Goal: Task Accomplishment & Management: Use online tool/utility

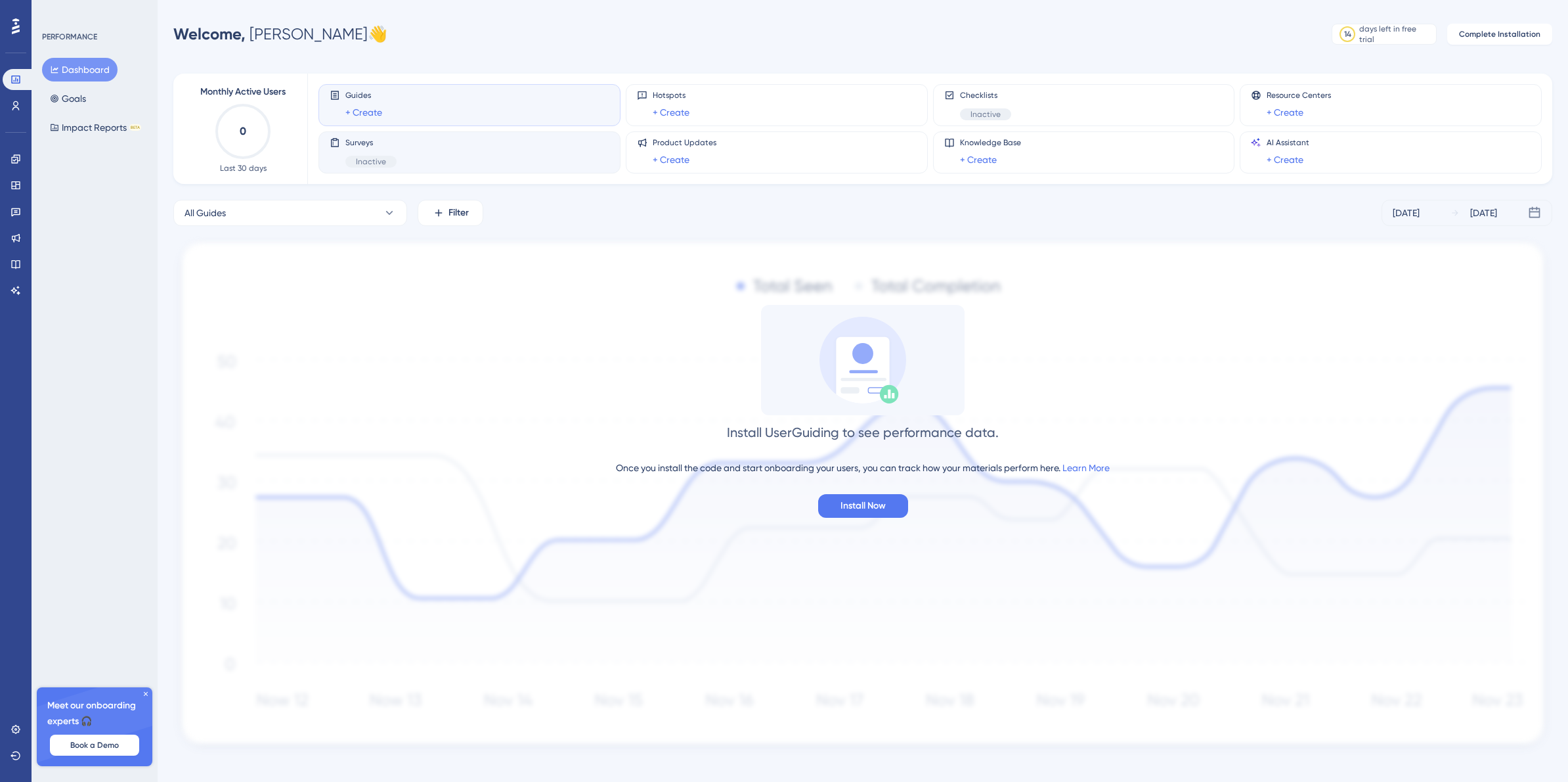
click at [410, 154] on div "Surveys Inactive" at bounding box center [469, 152] width 280 height 30
click at [380, 162] on span "Inactive" at bounding box center [370, 161] width 30 height 11
click at [385, 99] on div "Guides + Create" at bounding box center [469, 105] width 280 height 30
click at [429, 156] on div "Surveys Inactive" at bounding box center [469, 152] width 280 height 30
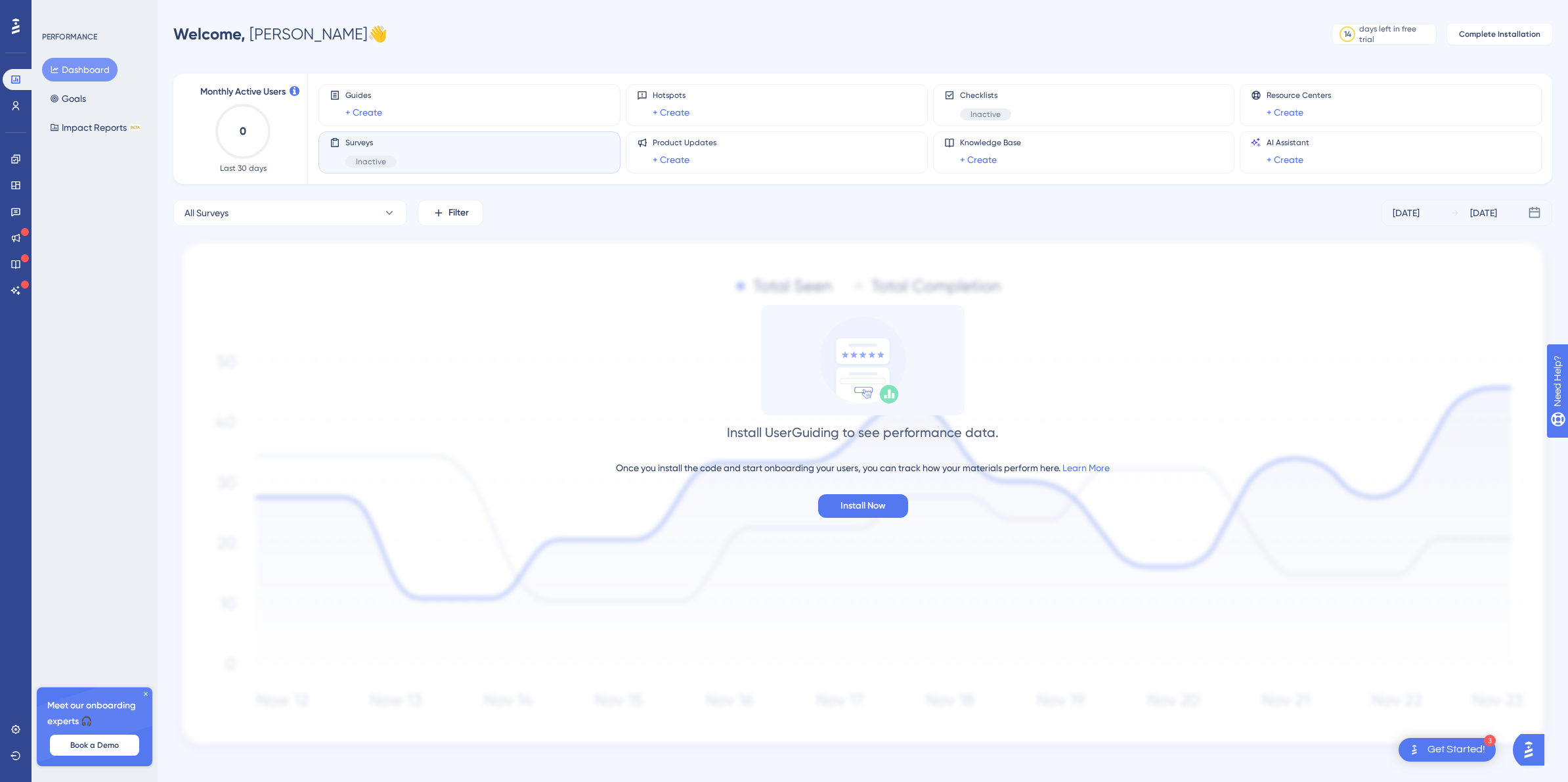
click at [11, 23] on div at bounding box center [15, 26] width 21 height 21
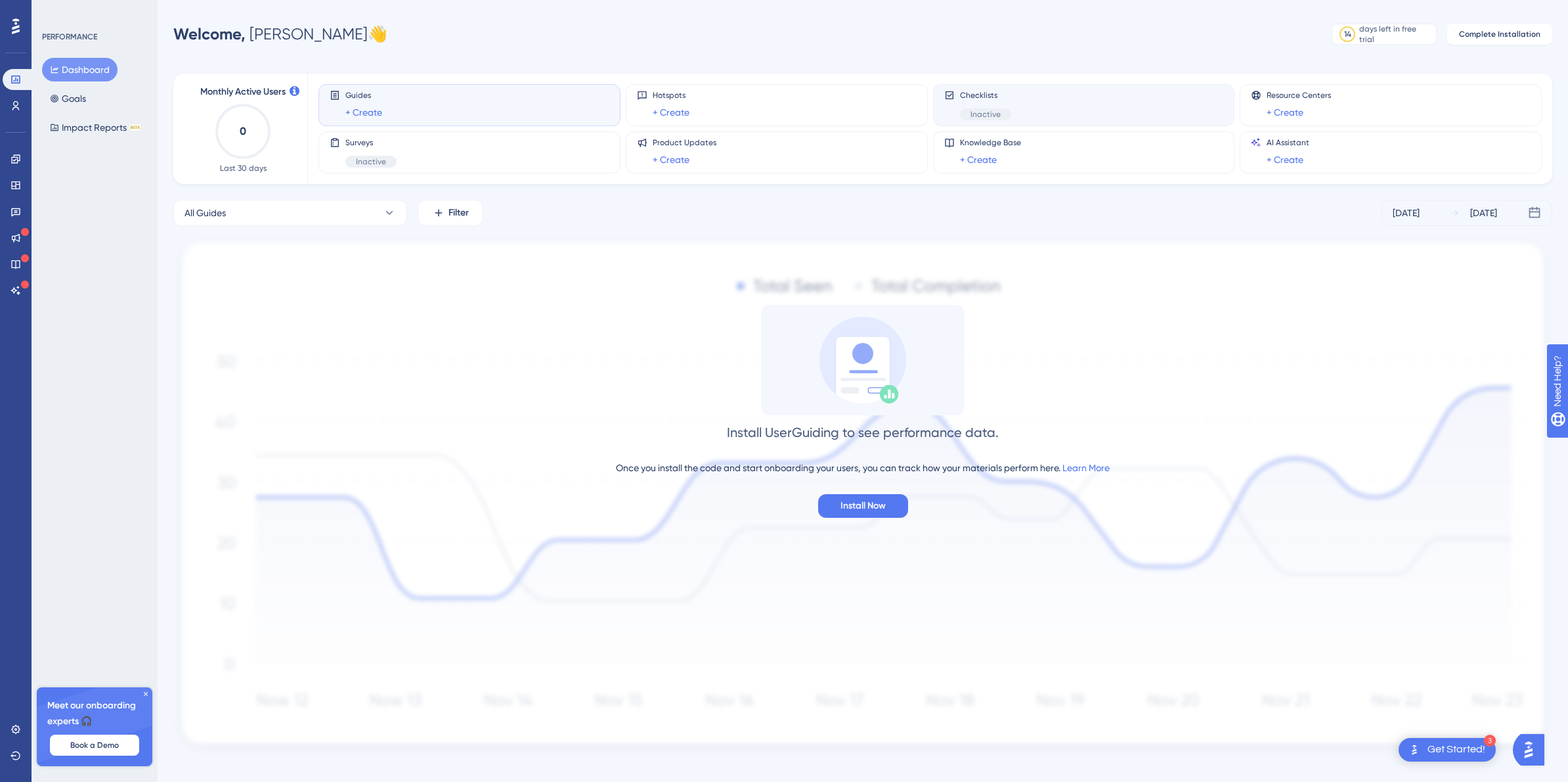
click at [1040, 113] on div "Checklists Inactive" at bounding box center [1084, 105] width 280 height 30
click at [19, 108] on icon at bounding box center [15, 106] width 11 height 11
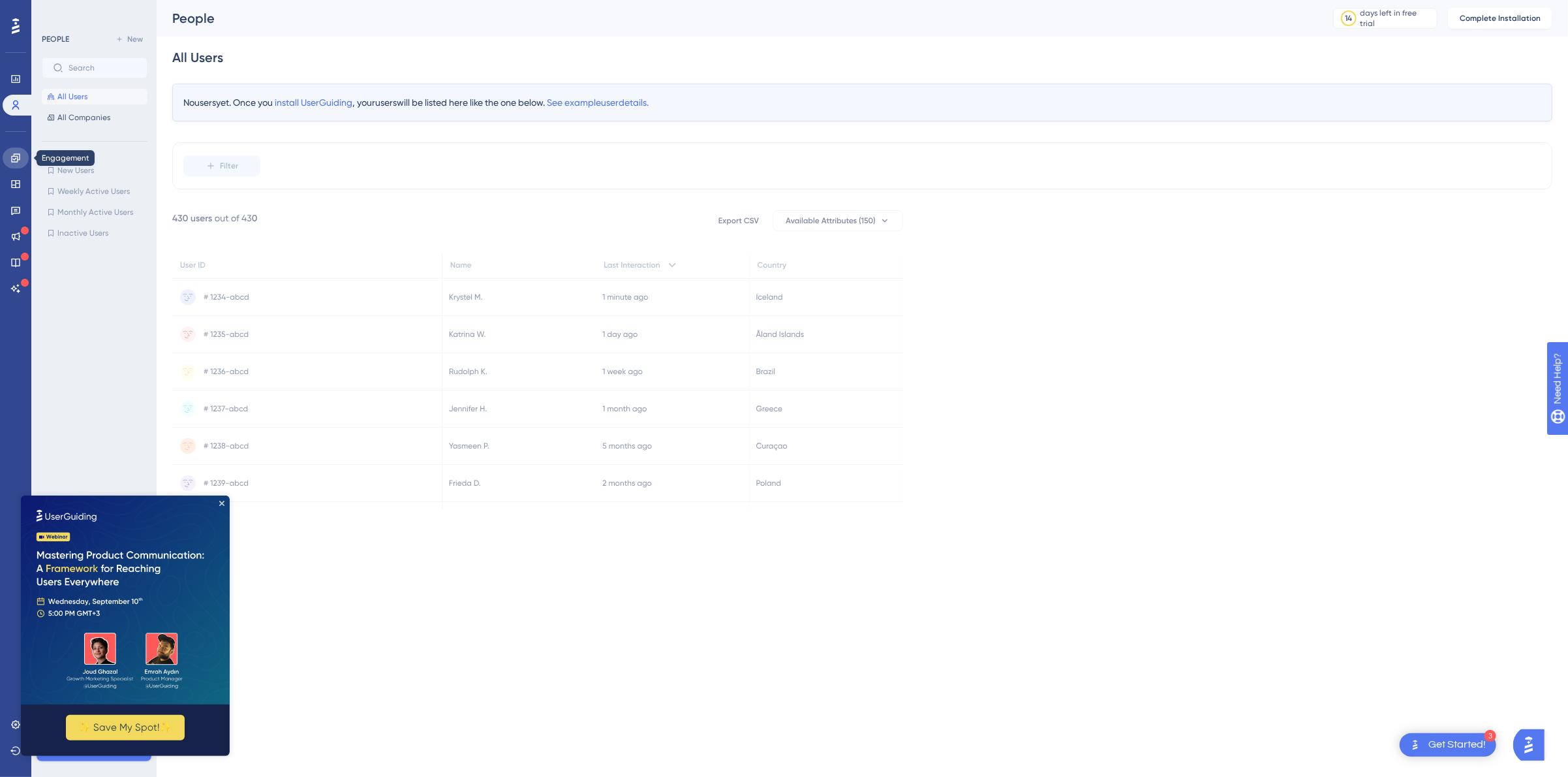
click at [19, 163] on icon at bounding box center [15, 158] width 11 height 11
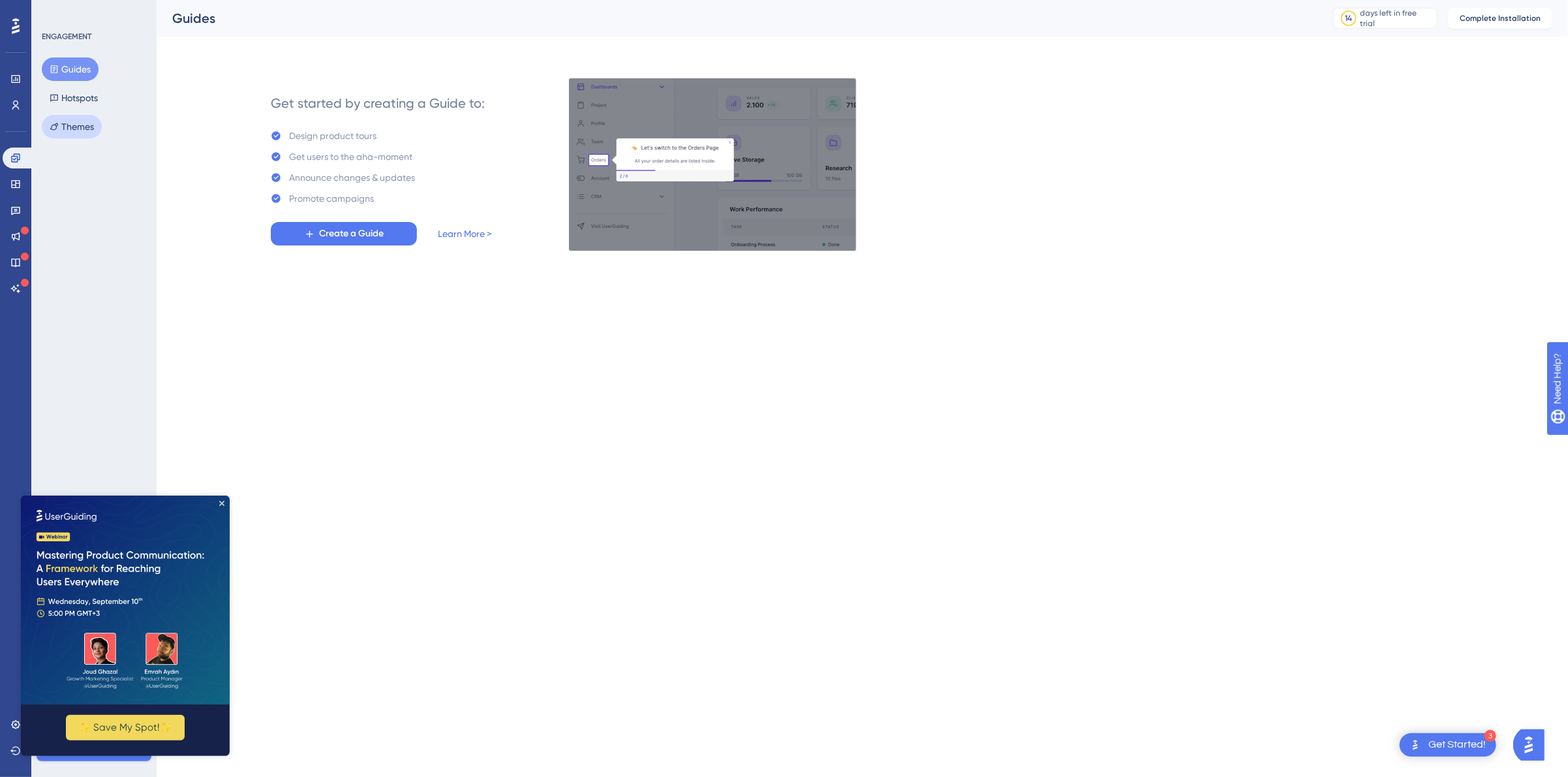
click at [66, 133] on button "Themes" at bounding box center [71, 126] width 60 height 23
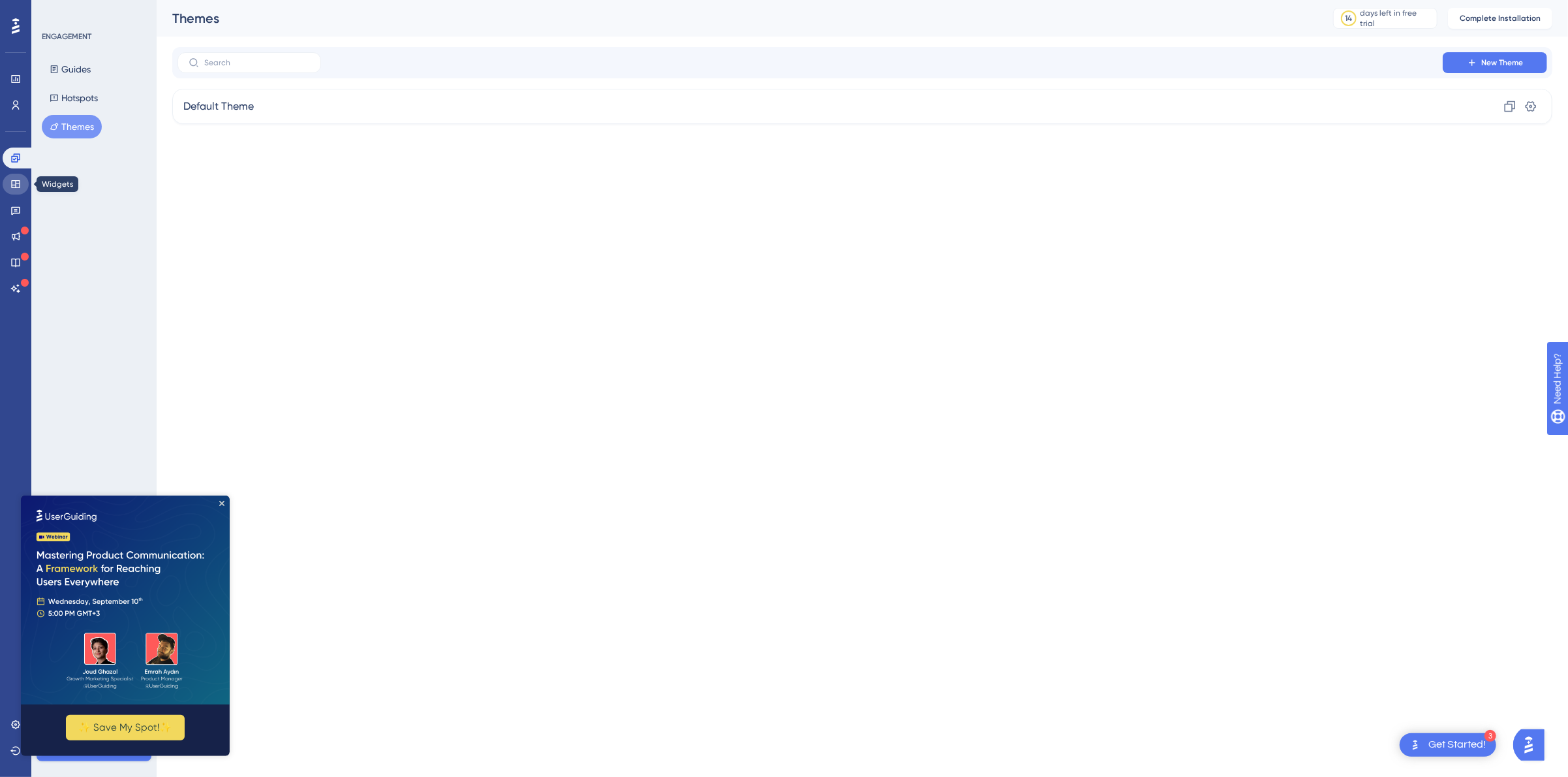
click at [17, 181] on icon at bounding box center [15, 184] width 11 height 11
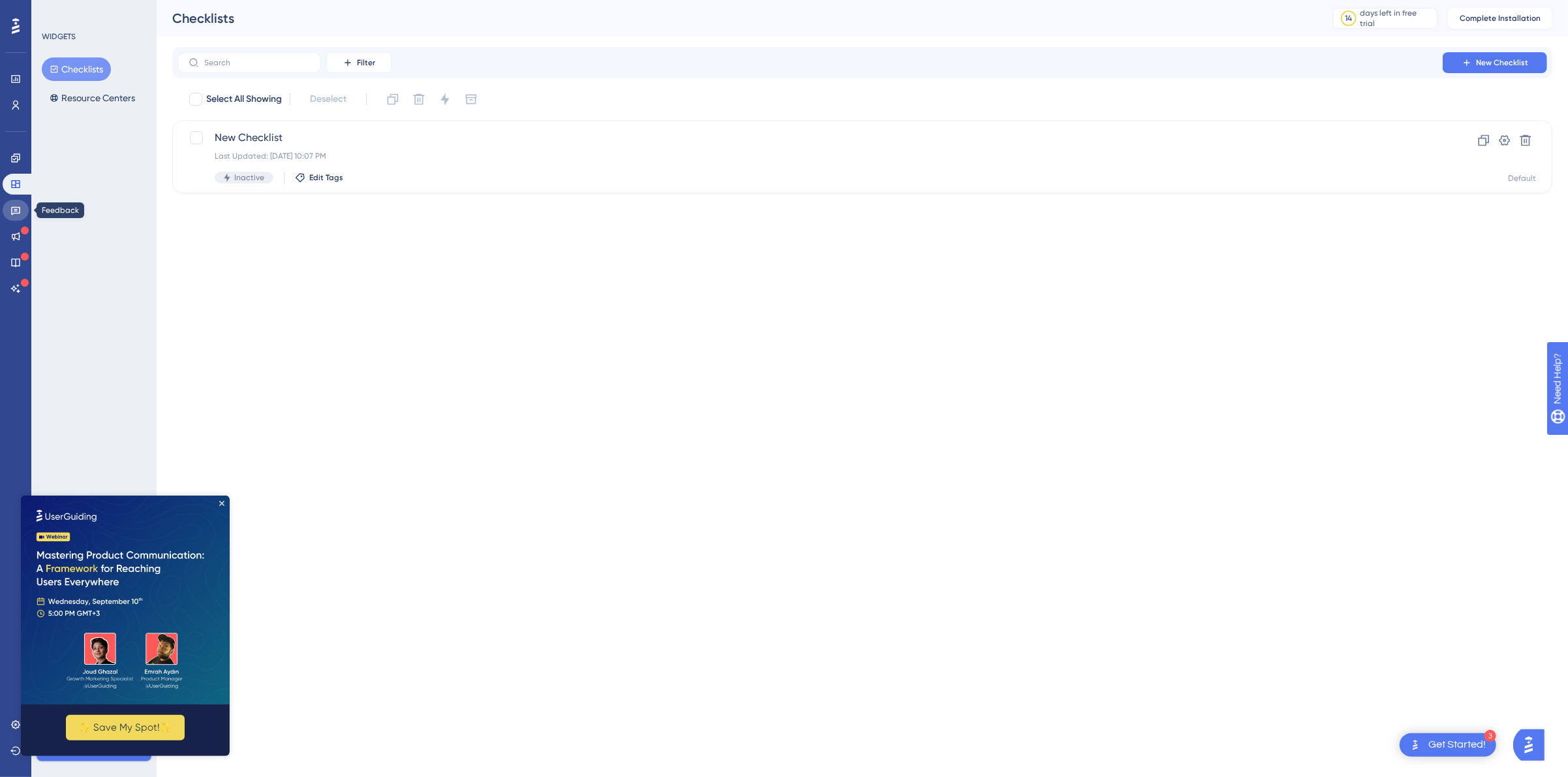
click at [11, 208] on icon at bounding box center [15, 210] width 11 height 11
click at [19, 179] on icon at bounding box center [15, 184] width 11 height 11
click at [423, 141] on span "New Checklist" at bounding box center [810, 138] width 1191 height 15
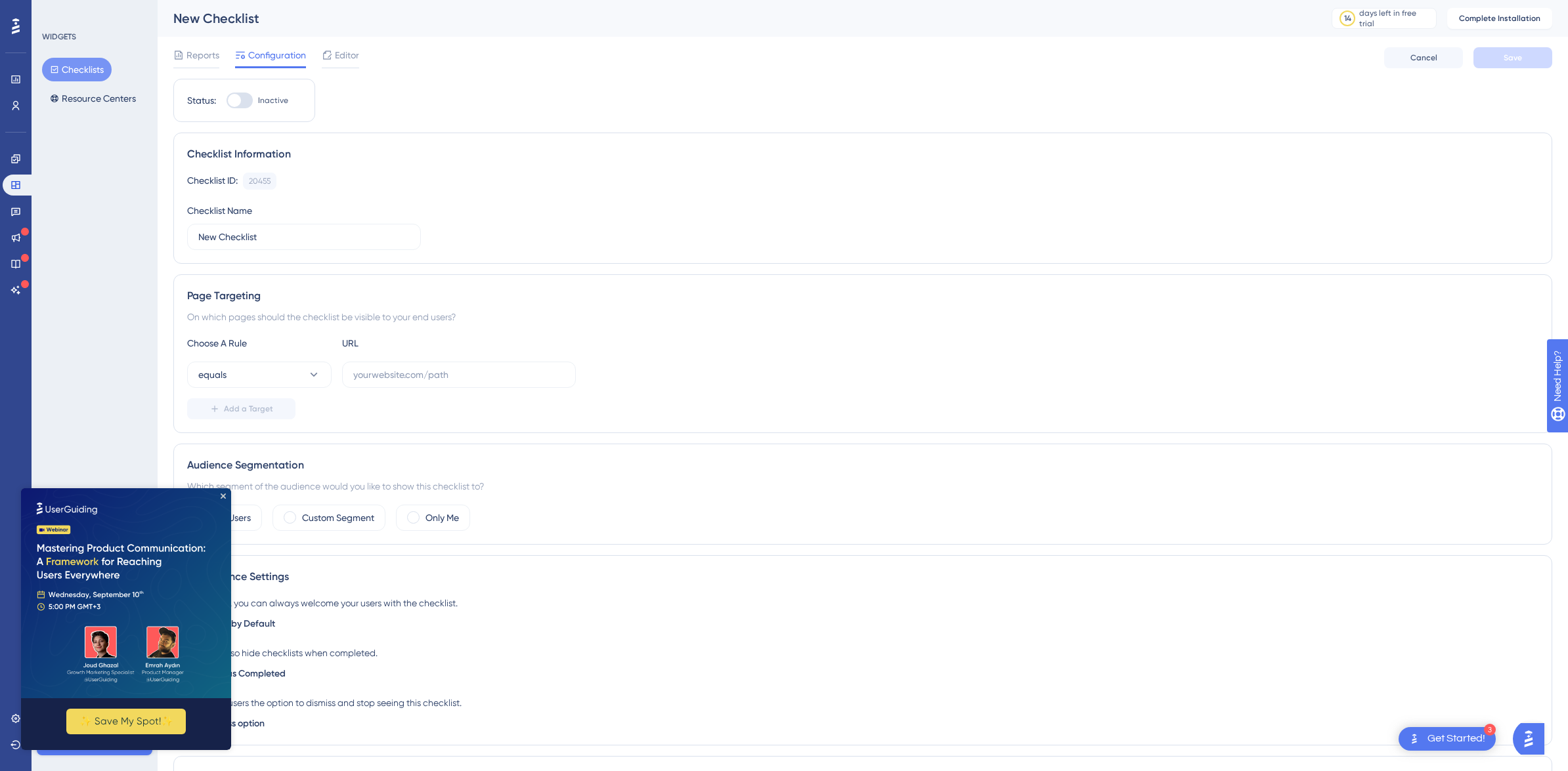
click at [318, 62] on div "Reports Configuration Editor" at bounding box center [266, 58] width 186 height 21
click at [321, 60] on div "Reports Configuration Editor" at bounding box center [266, 58] width 186 height 21
click at [329, 58] on icon at bounding box center [326, 54] width 9 height 9
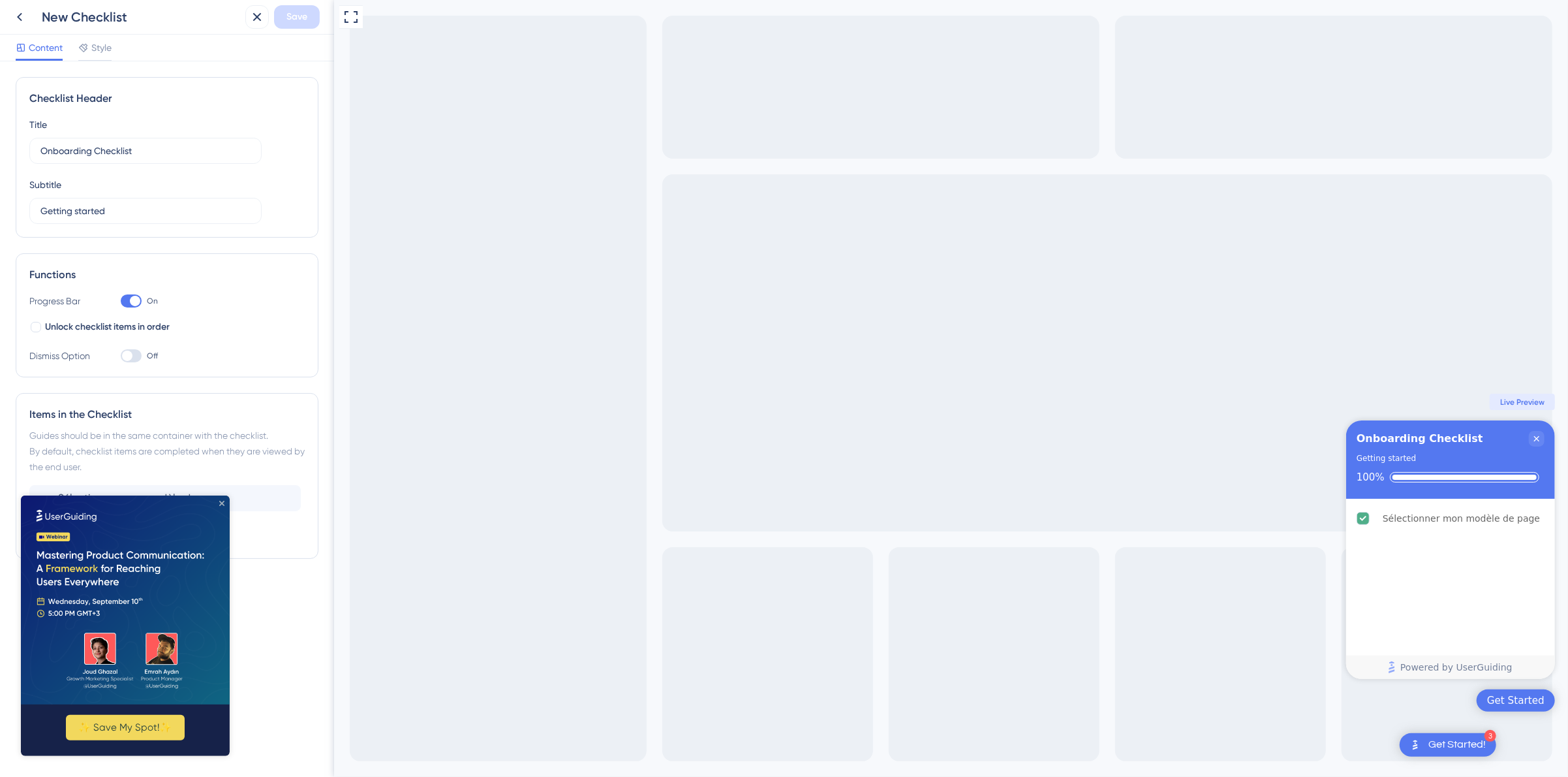
click at [221, 503] on icon "Close Preview" at bounding box center [221, 502] width 5 height 5
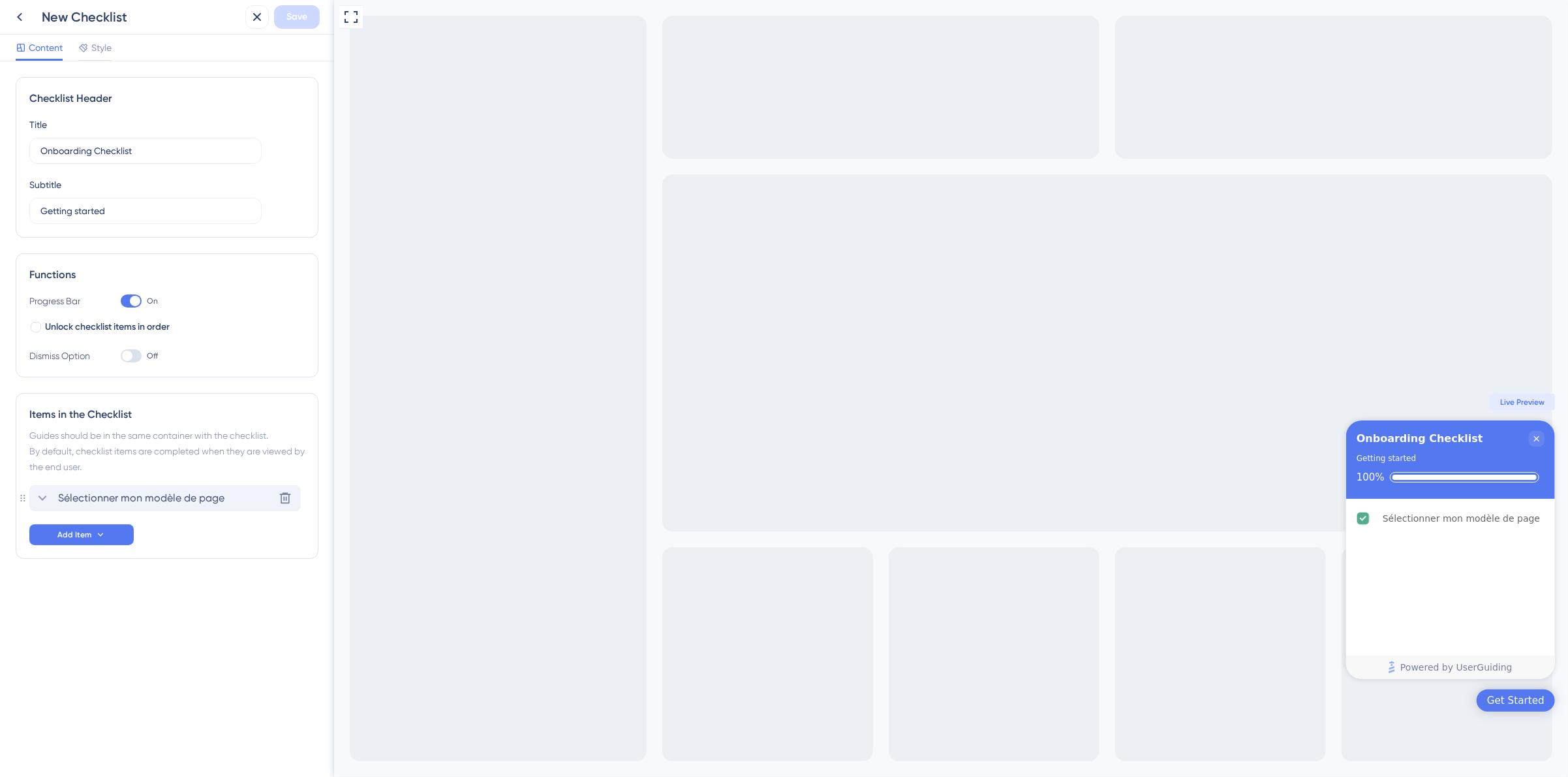
click at [210, 495] on span "Sélectionner mon modèle de page" at bounding box center [141, 498] width 167 height 15
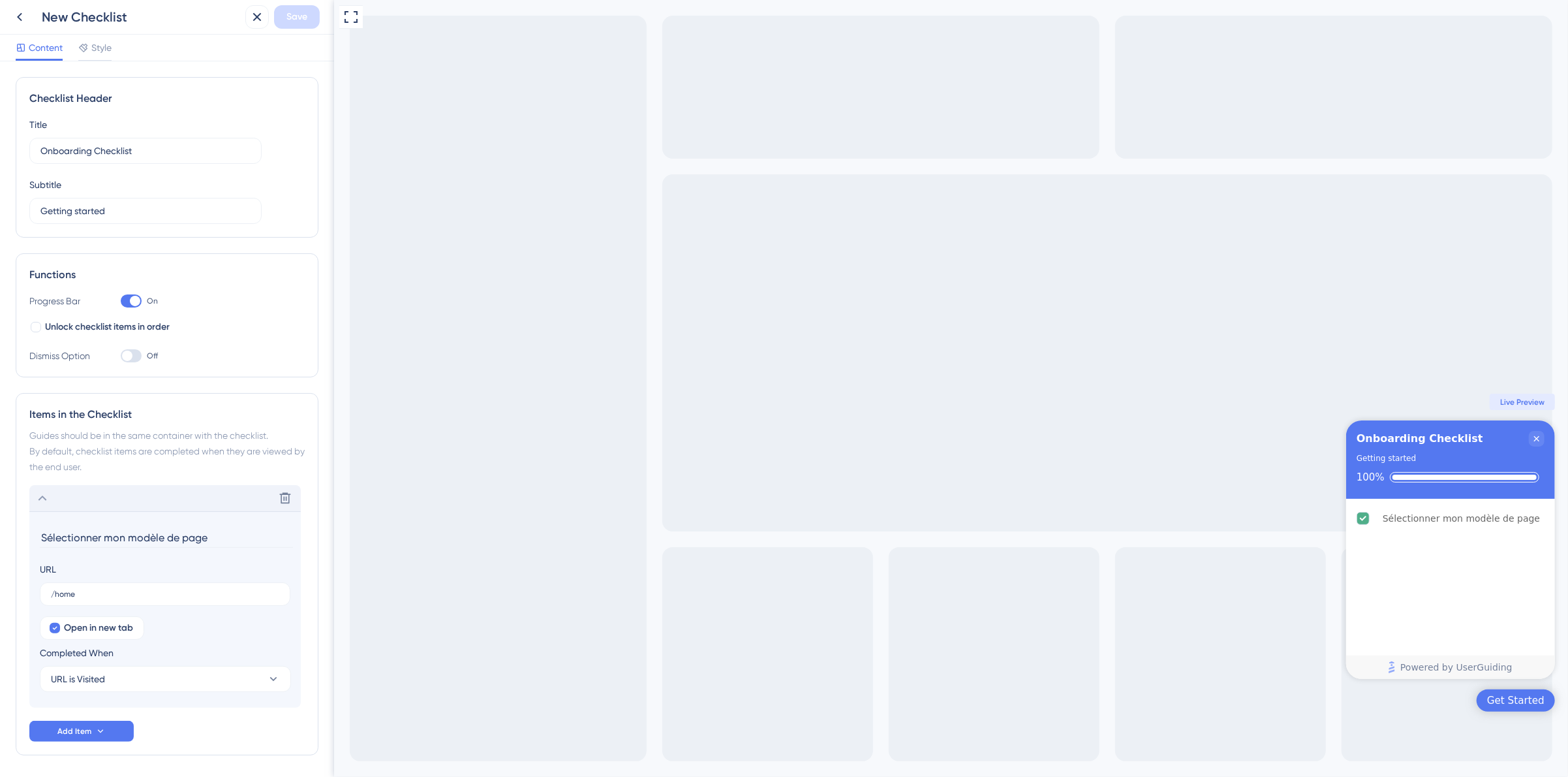
click at [92, 38] on div "Content Style" at bounding box center [167, 48] width 334 height 27
click at [87, 49] on icon at bounding box center [83, 47] width 9 height 9
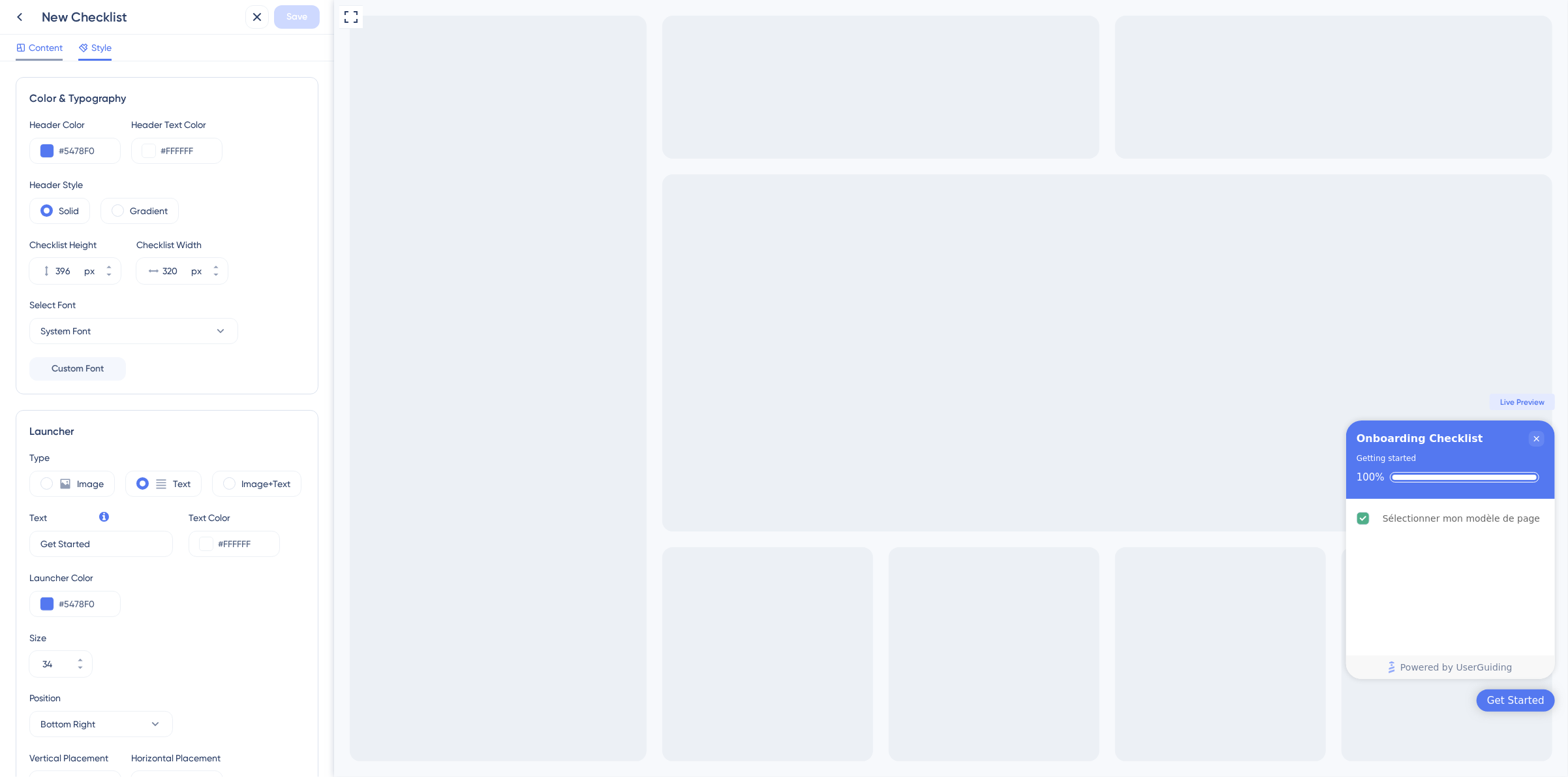
click at [37, 49] on span "Content" at bounding box center [45, 47] width 34 height 15
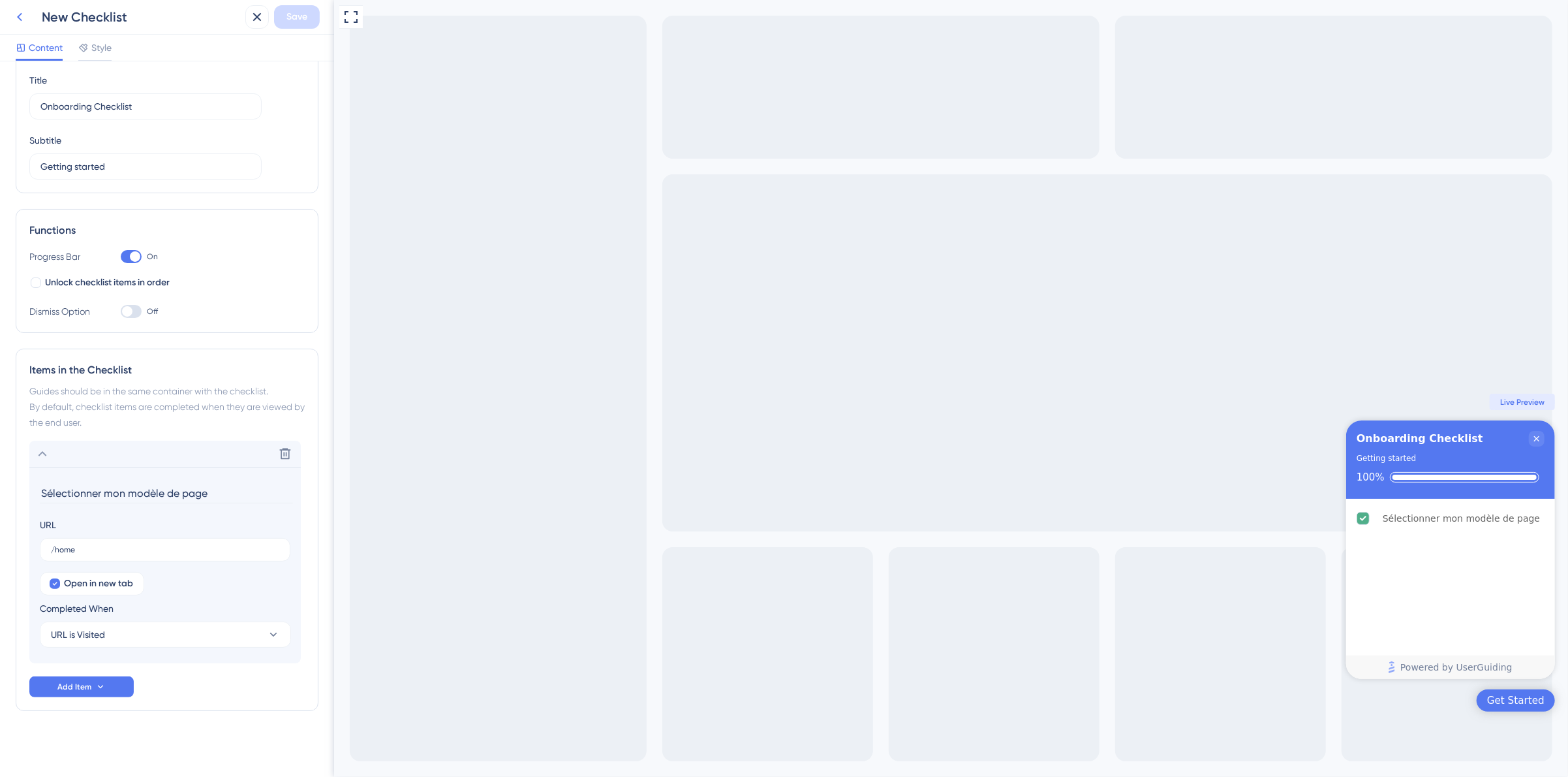
click at [21, 18] on icon at bounding box center [19, 16] width 15 height 15
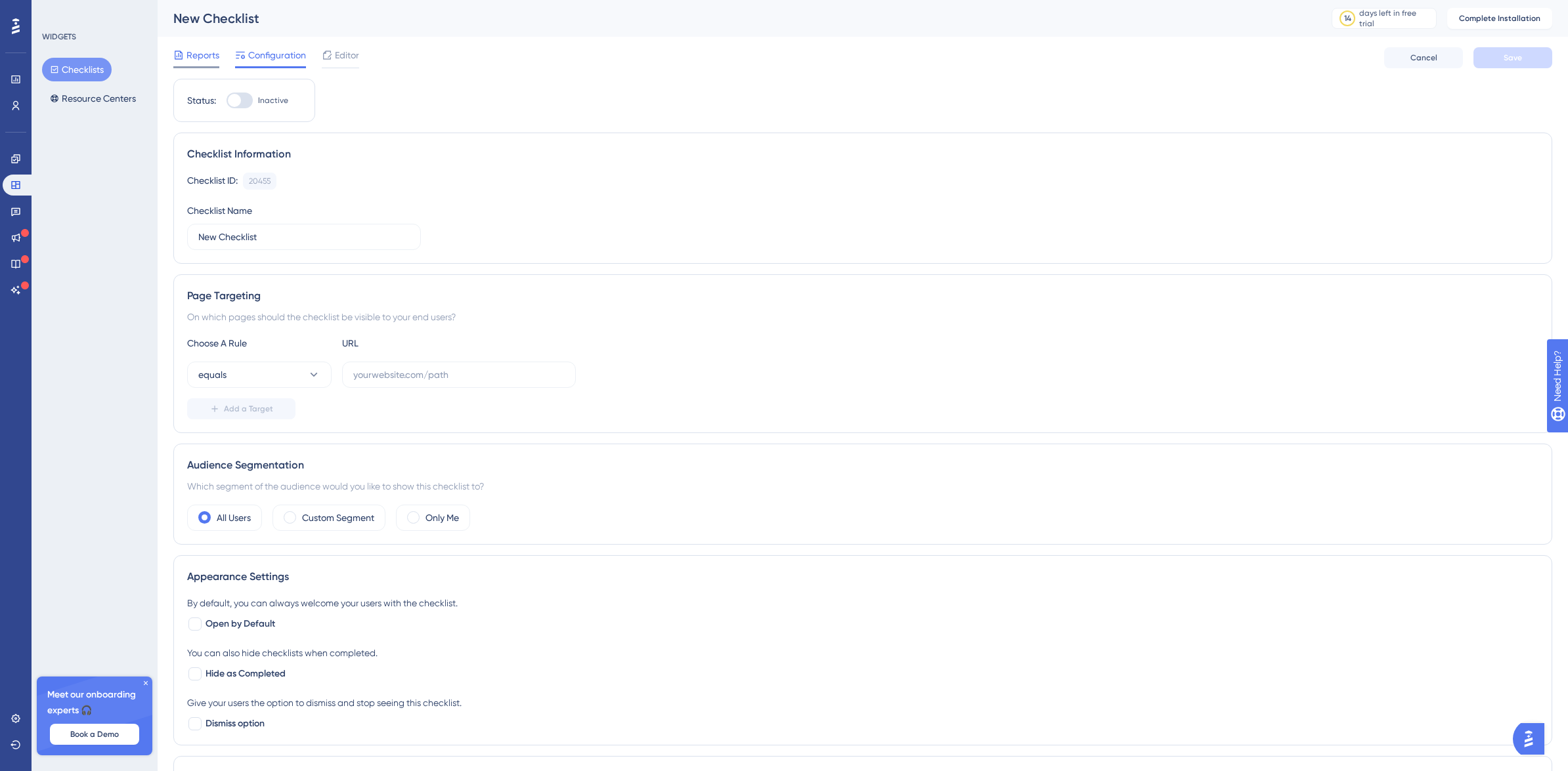
click at [204, 58] on span "Reports" at bounding box center [202, 55] width 33 height 15
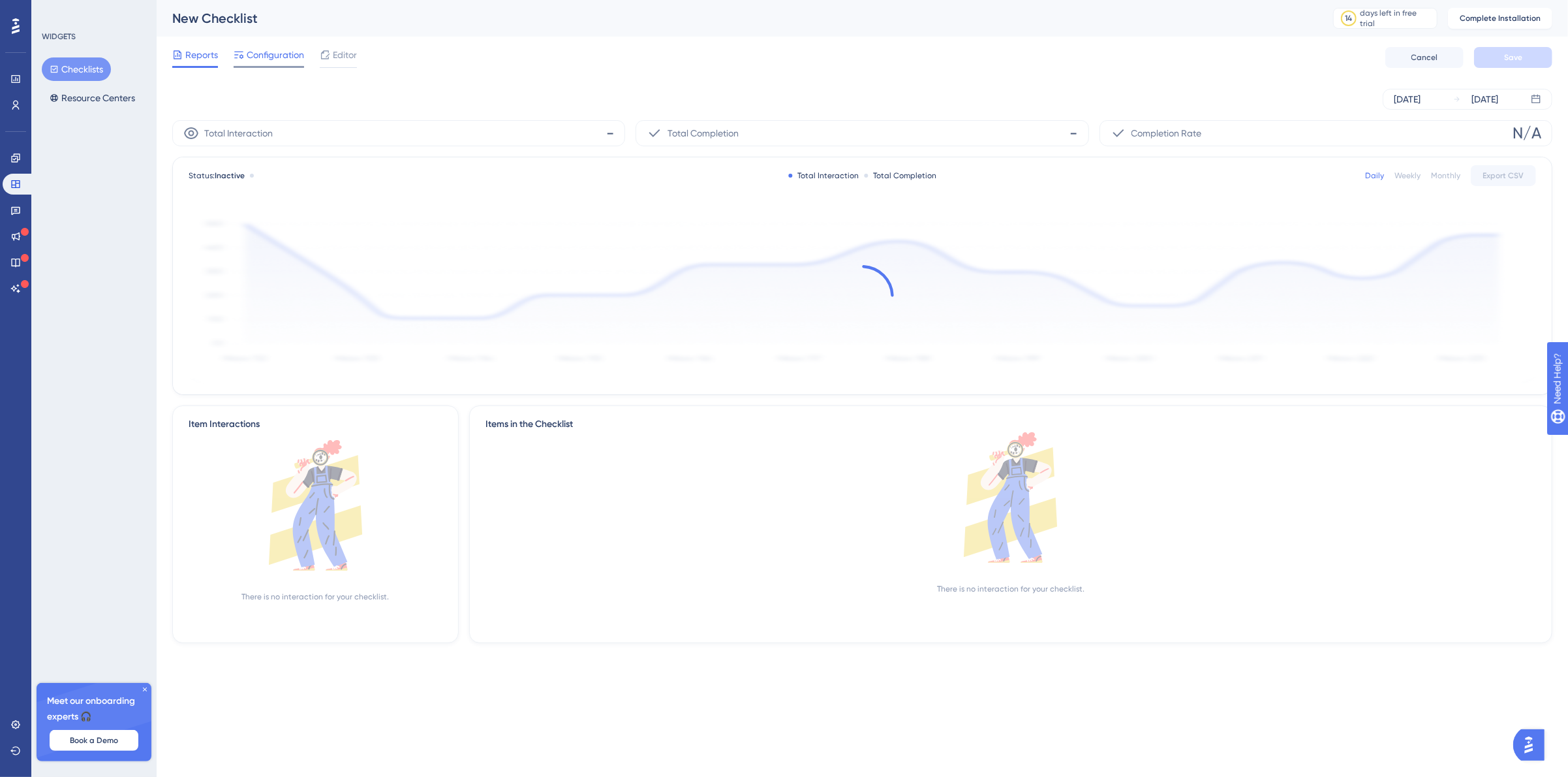
click at [256, 56] on span "Configuration" at bounding box center [275, 55] width 58 height 15
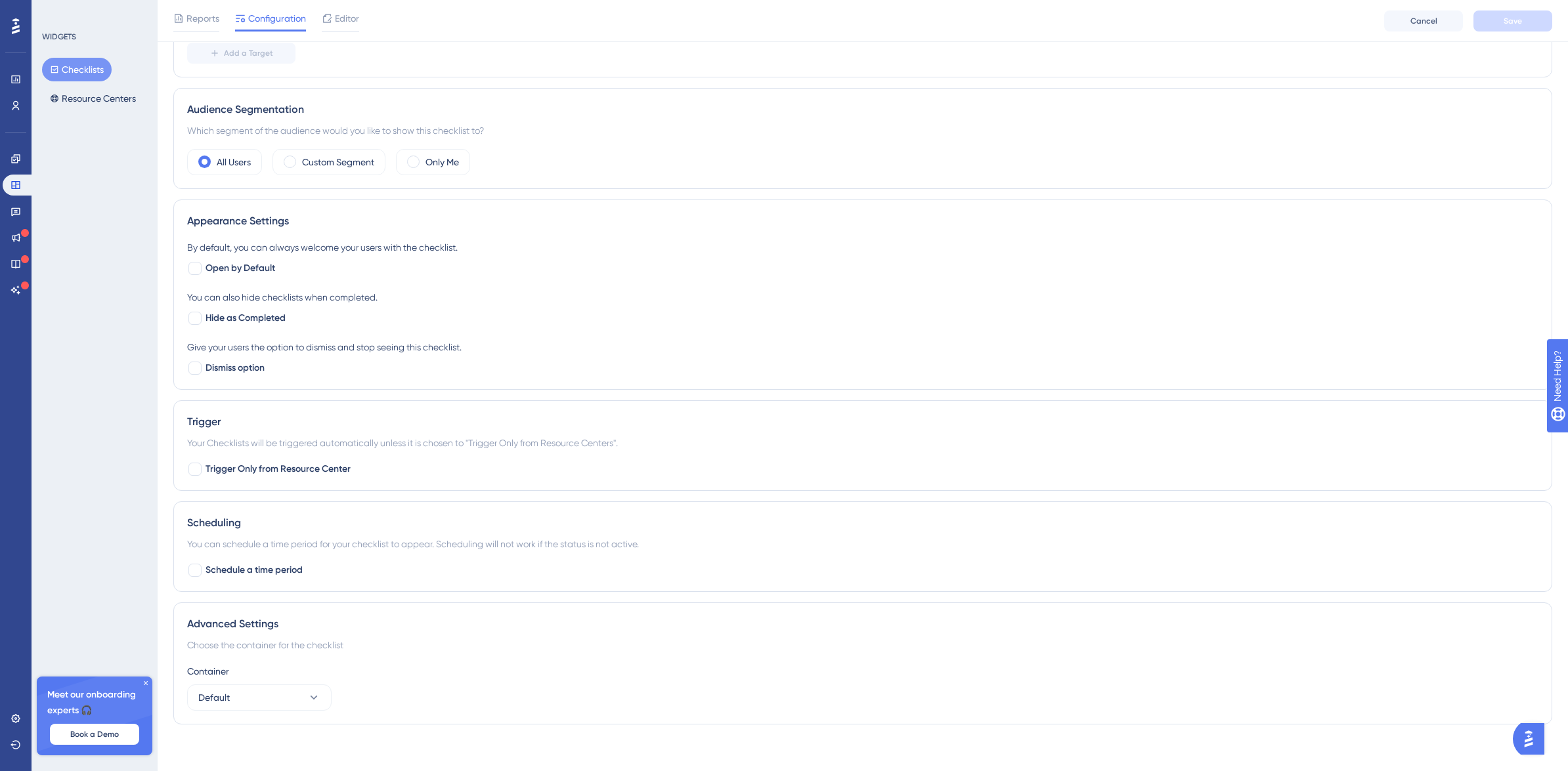
scroll to position [362, 0]
click at [241, 689] on button "Default" at bounding box center [259, 696] width 144 height 26
click at [396, 677] on div "Container Default Default Default" at bounding box center [862, 686] width 1351 height 47
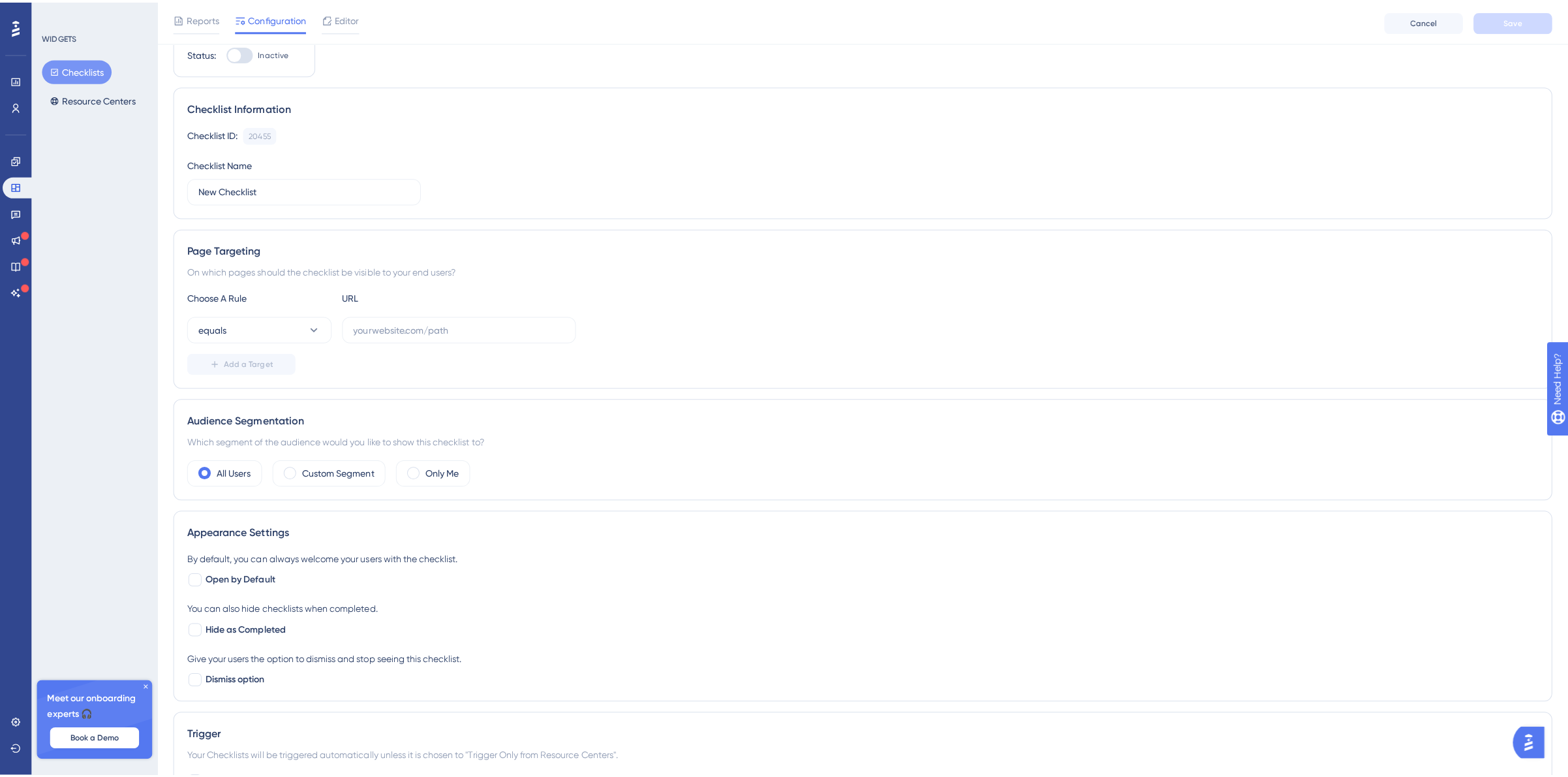
scroll to position [0, 0]
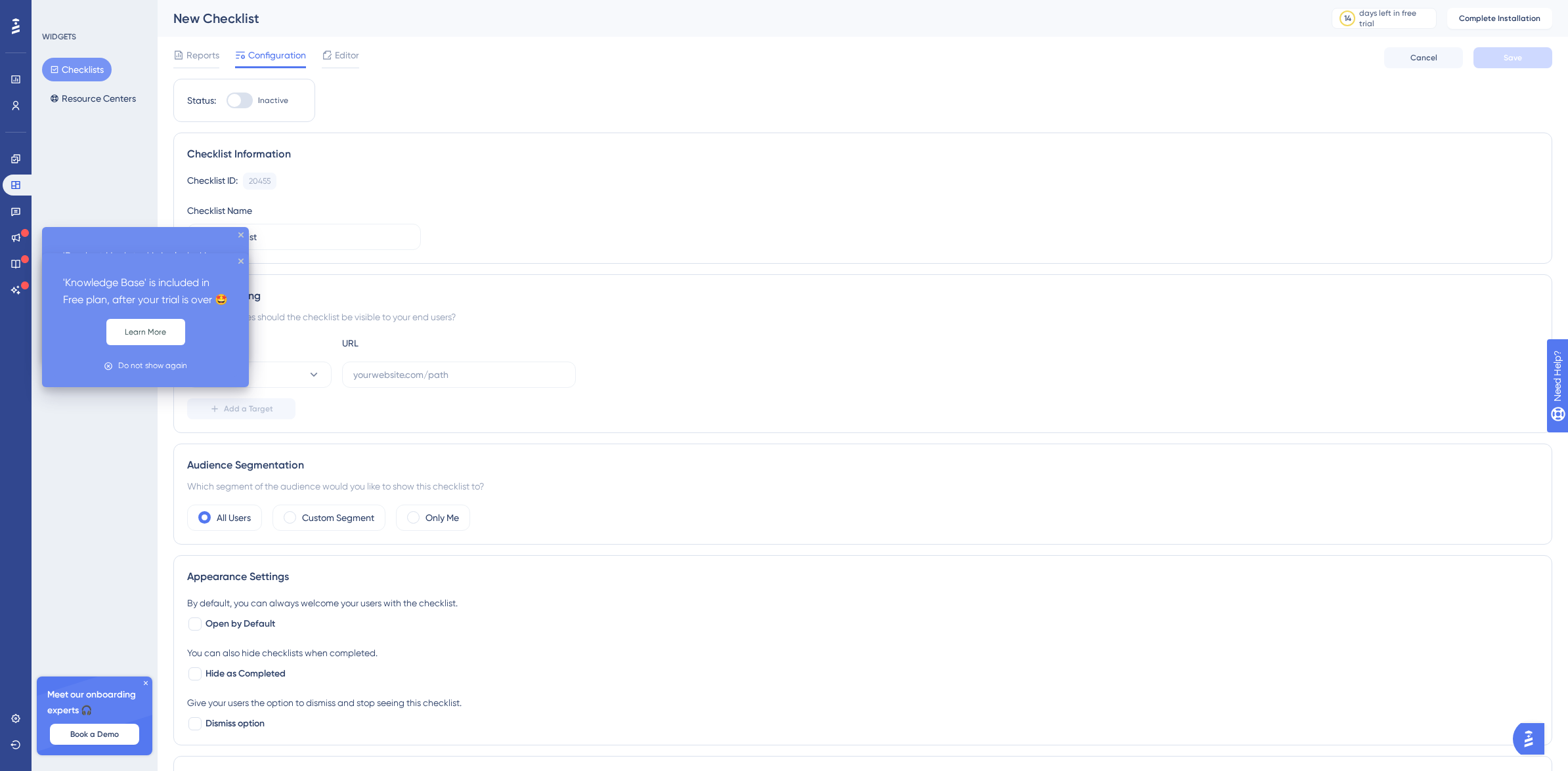
click at [23, 236] on div at bounding box center [25, 233] width 8 height 13
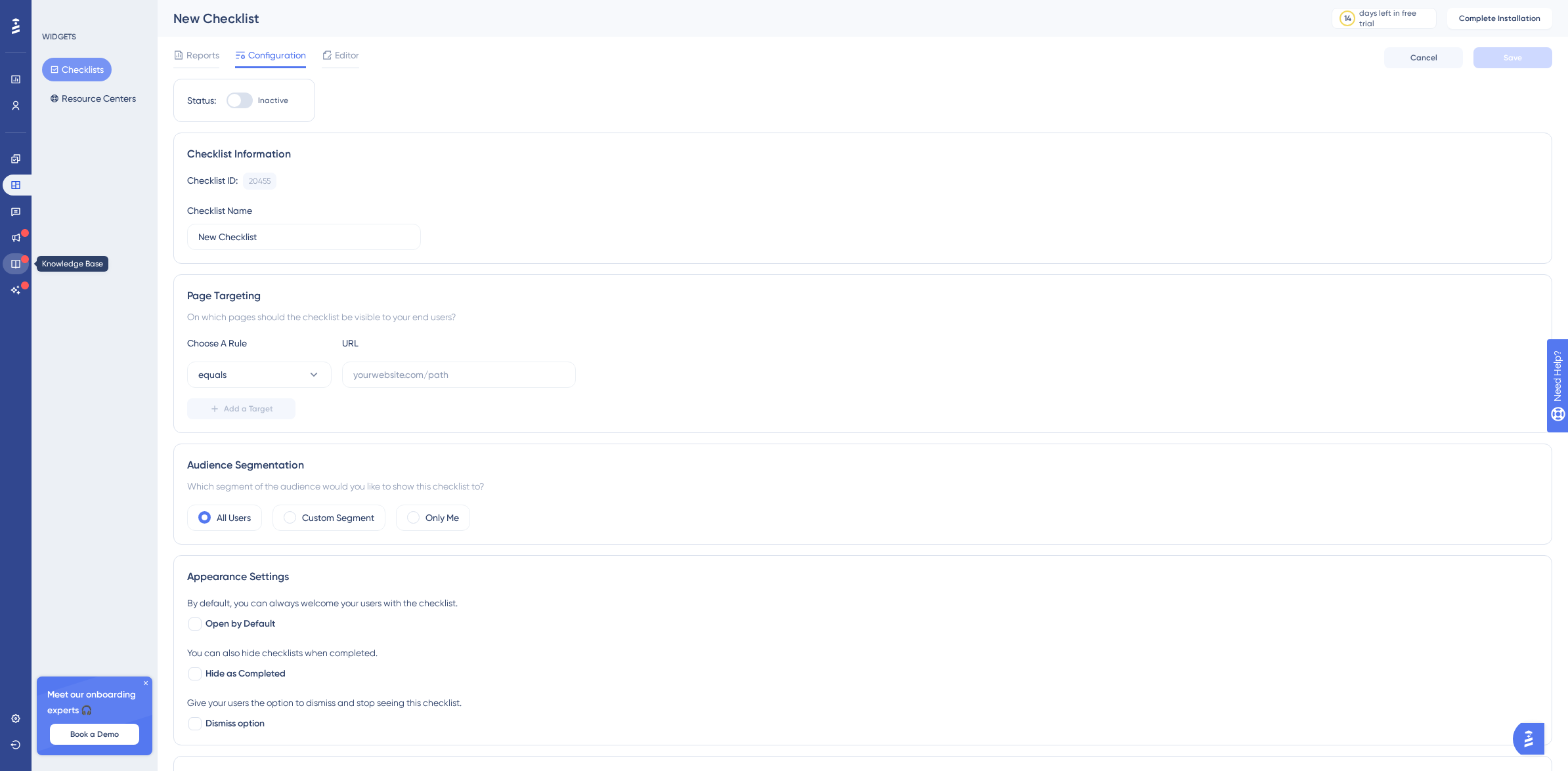
click at [12, 268] on icon at bounding box center [15, 263] width 11 height 11
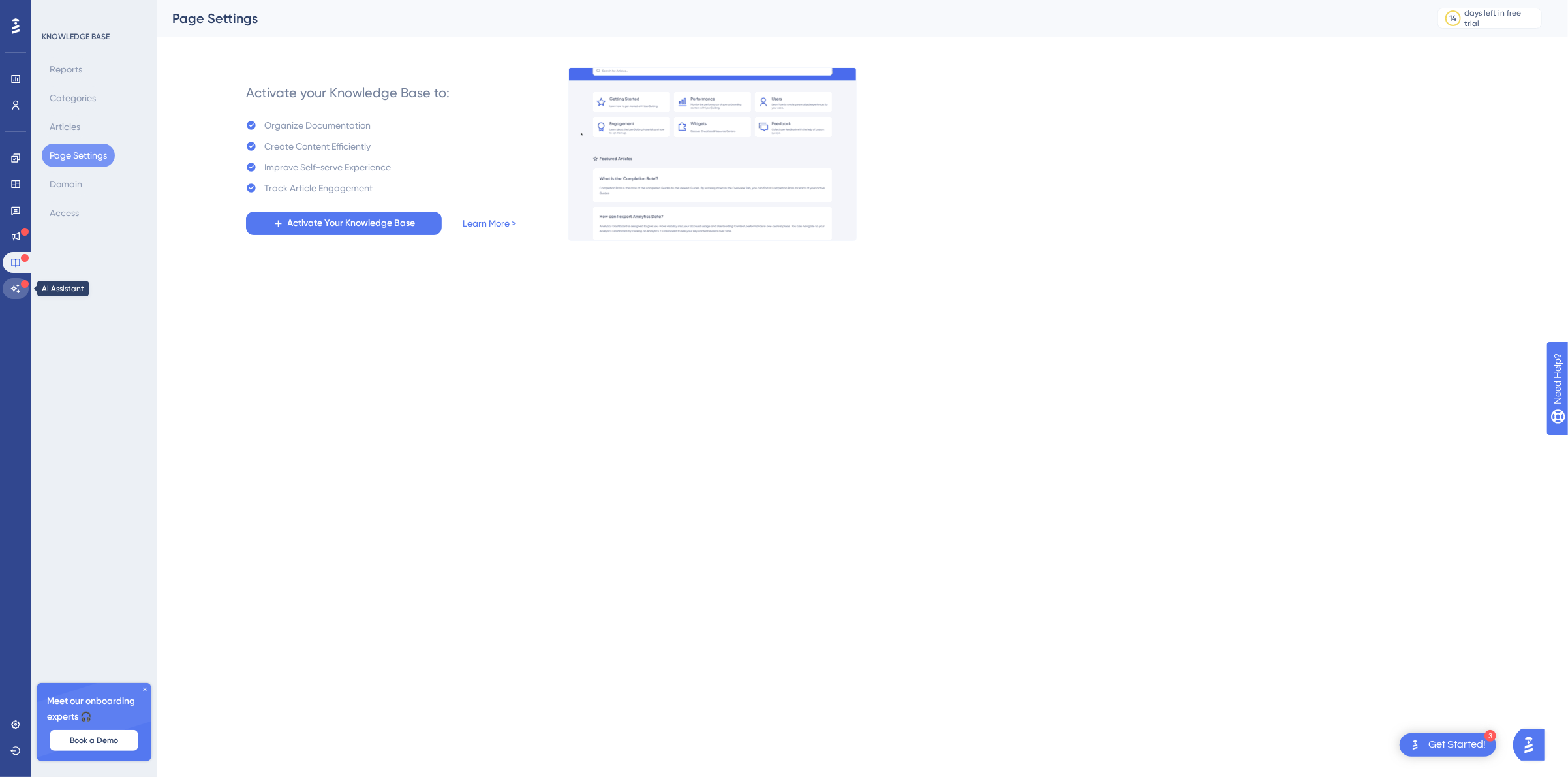
click at [13, 282] on link at bounding box center [15, 289] width 26 height 21
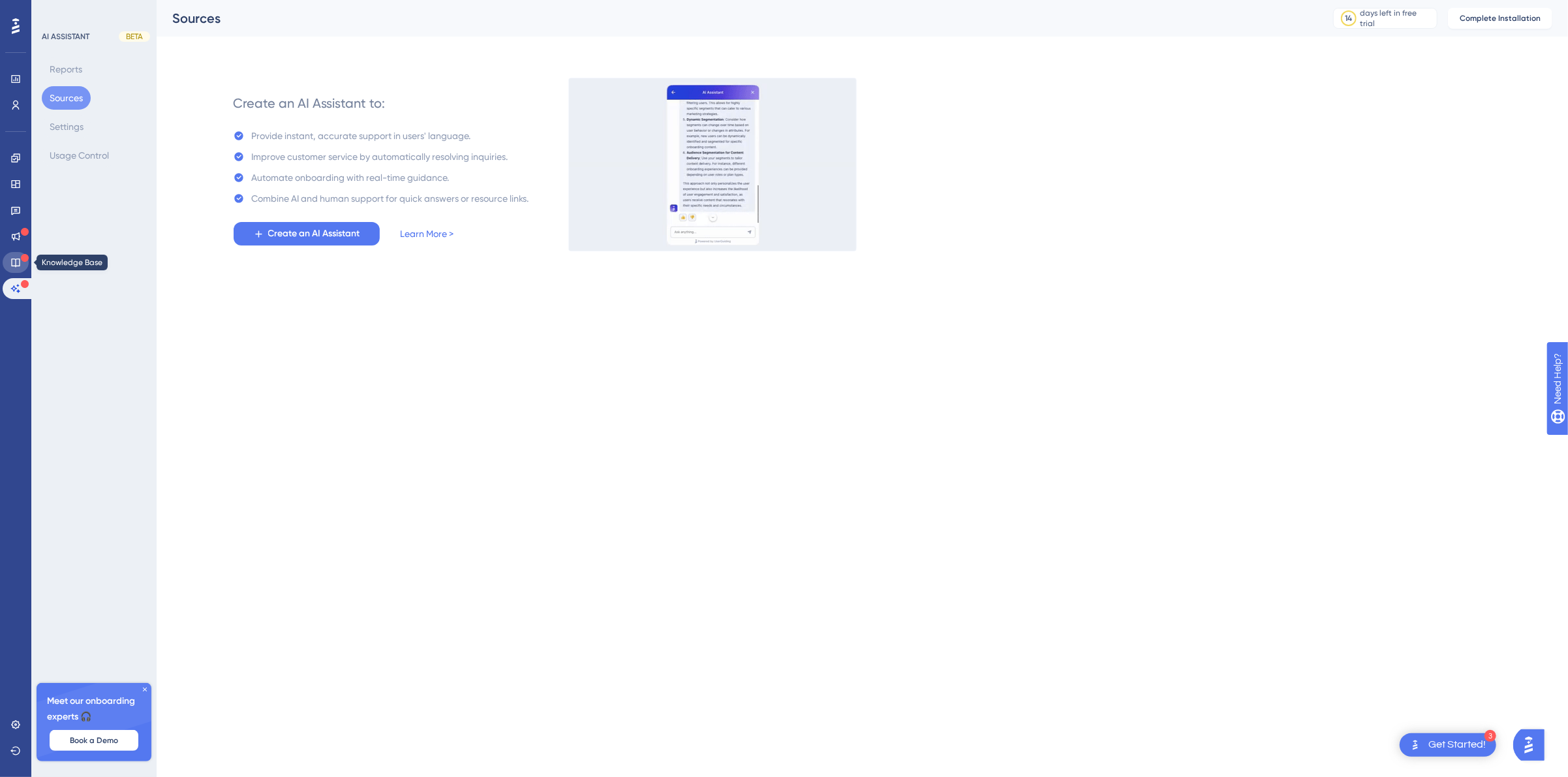
click at [14, 267] on icon at bounding box center [15, 262] width 11 height 11
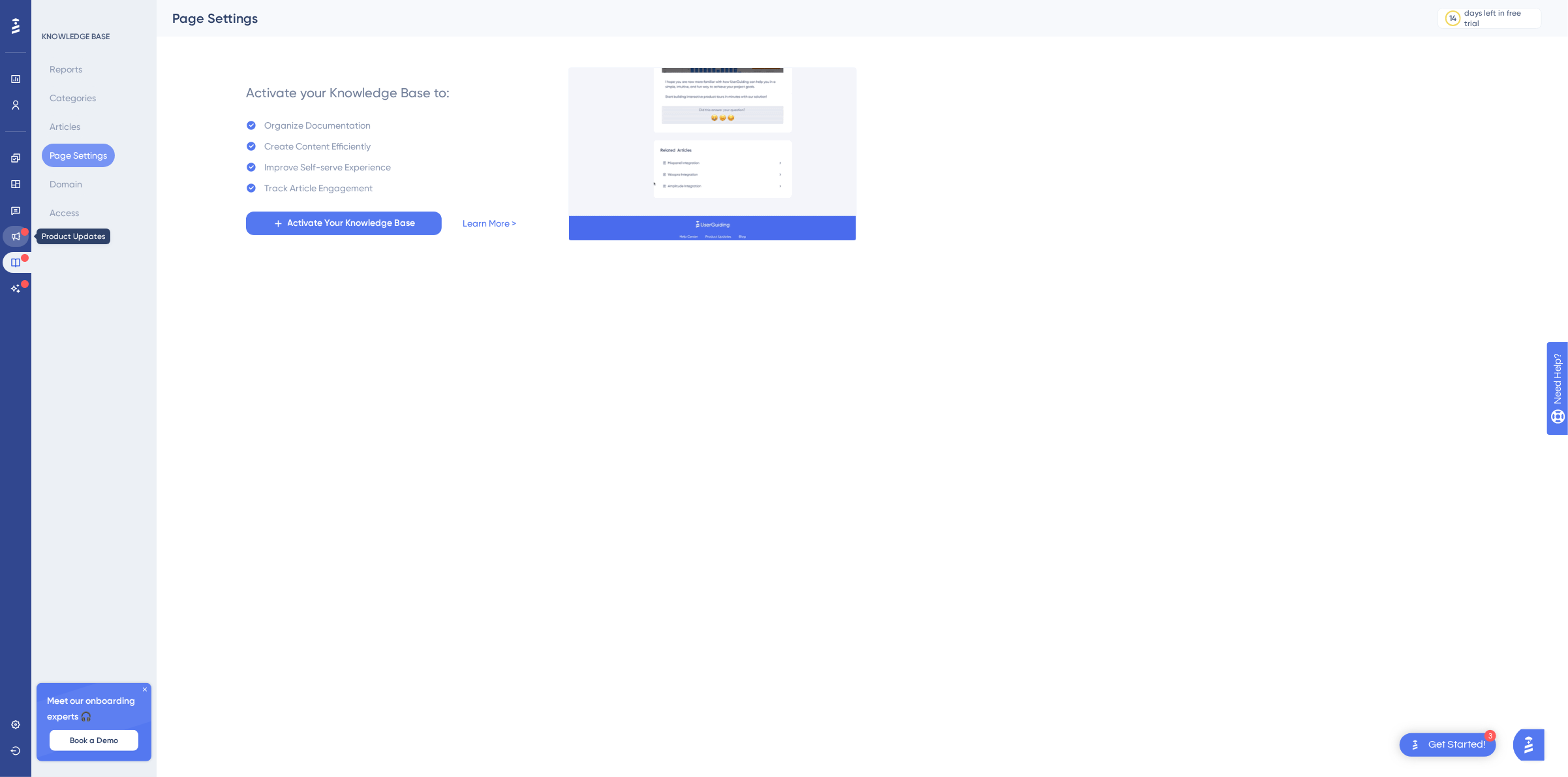
click at [12, 244] on link at bounding box center [15, 237] width 26 height 21
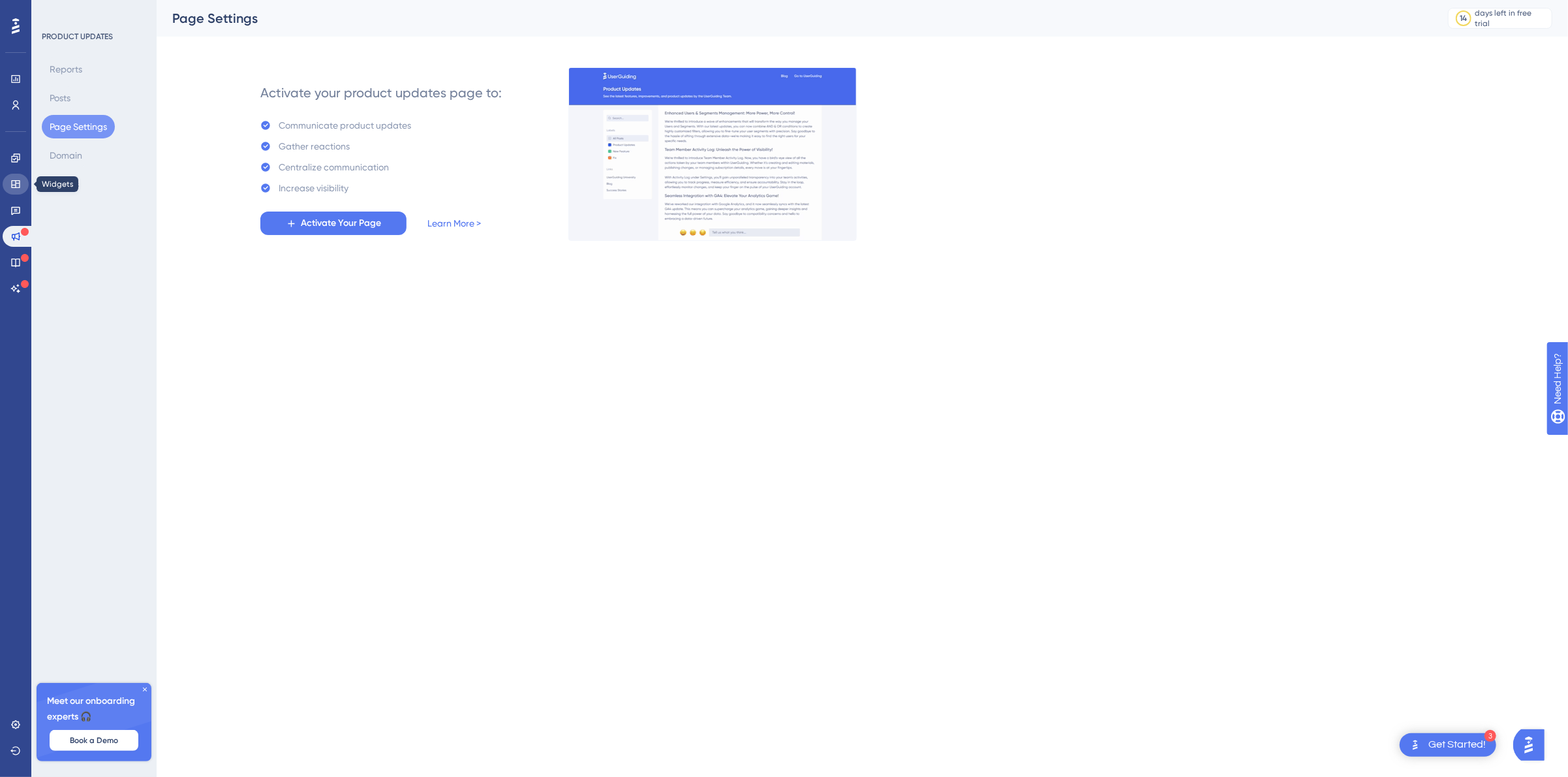
click at [19, 179] on icon at bounding box center [15, 184] width 11 height 11
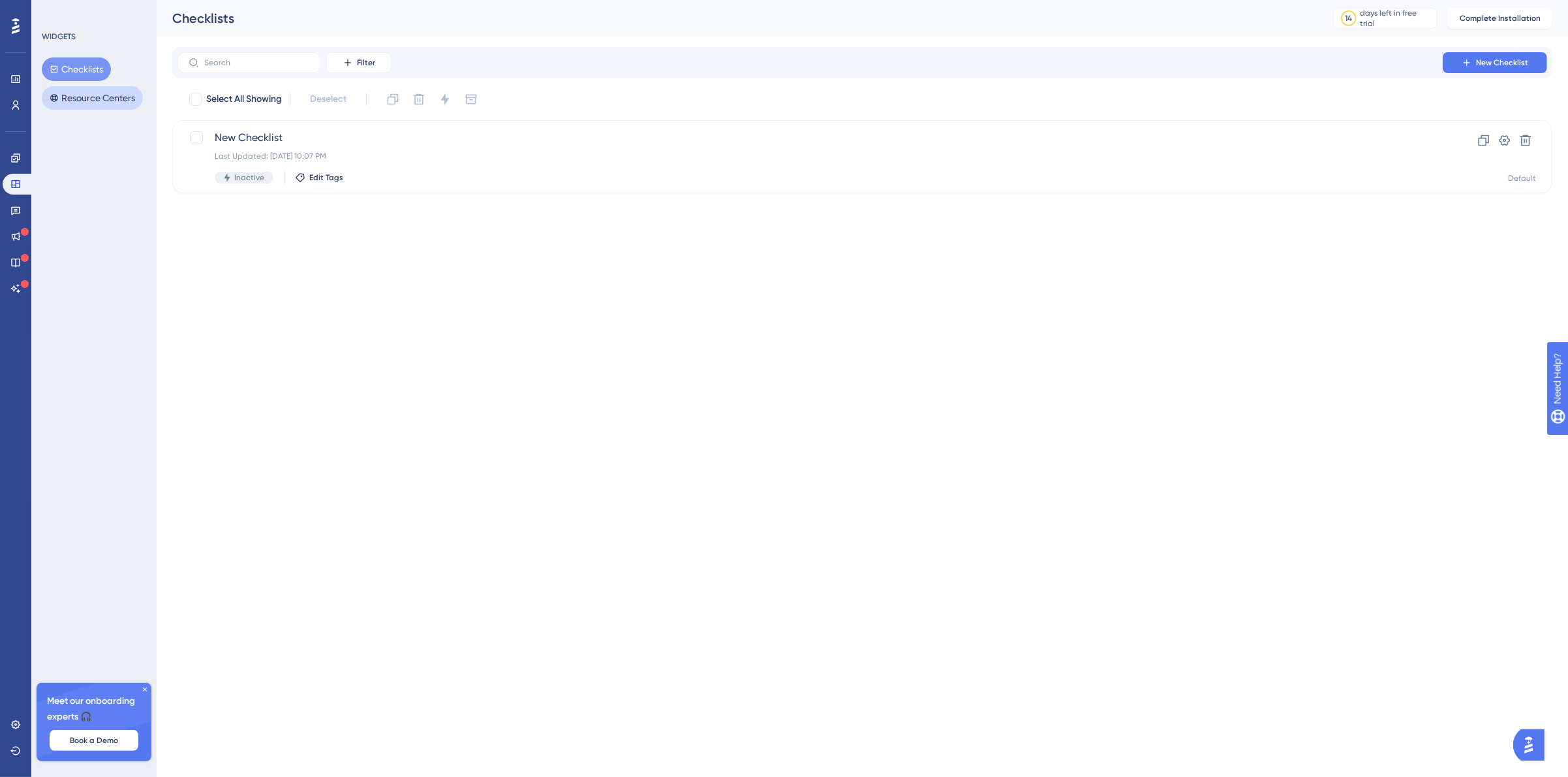
click at [107, 104] on button "Resource Centers" at bounding box center [91, 97] width 101 height 23
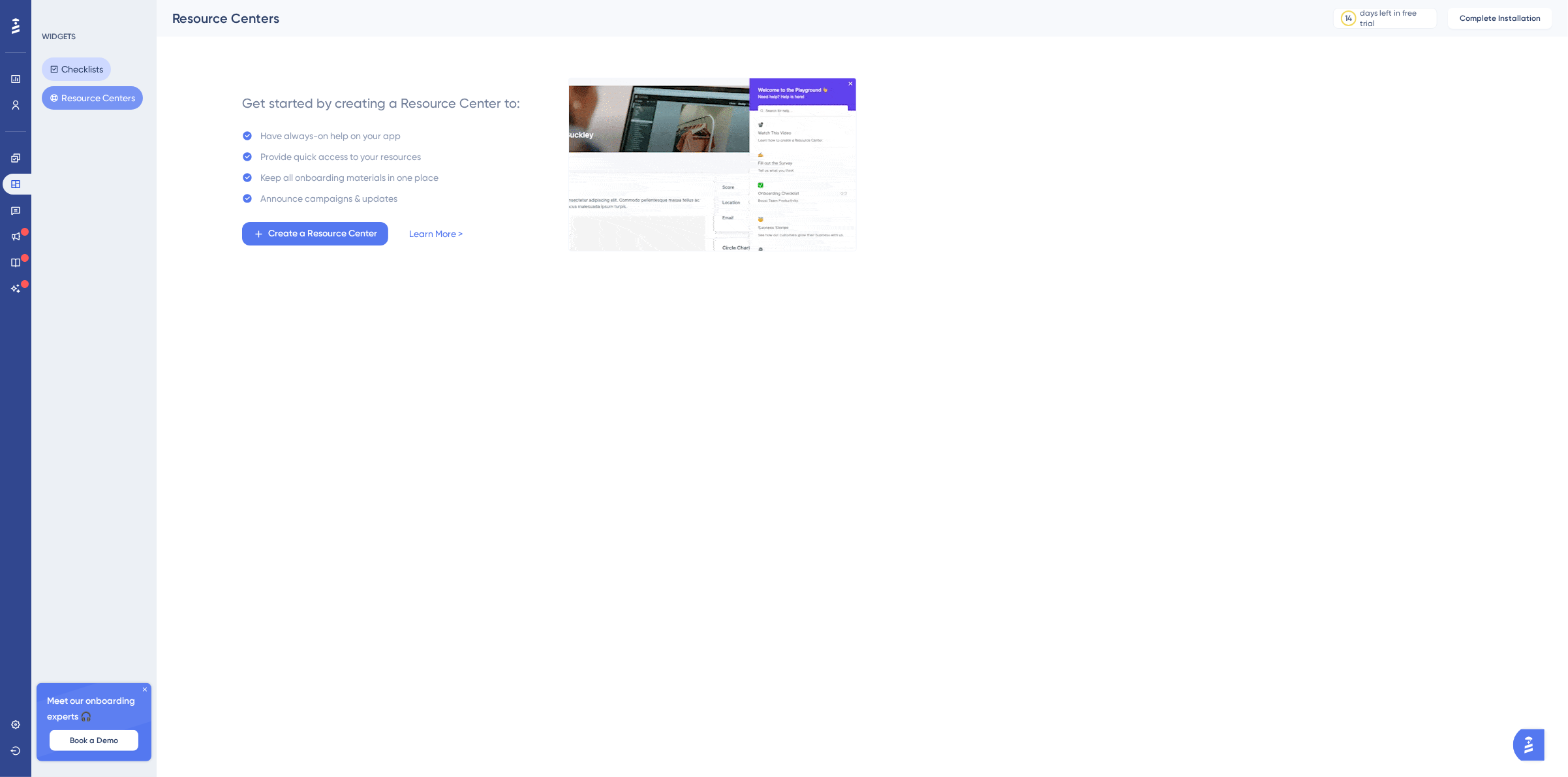
click at [98, 65] on button "Checklists" at bounding box center [76, 69] width 69 height 23
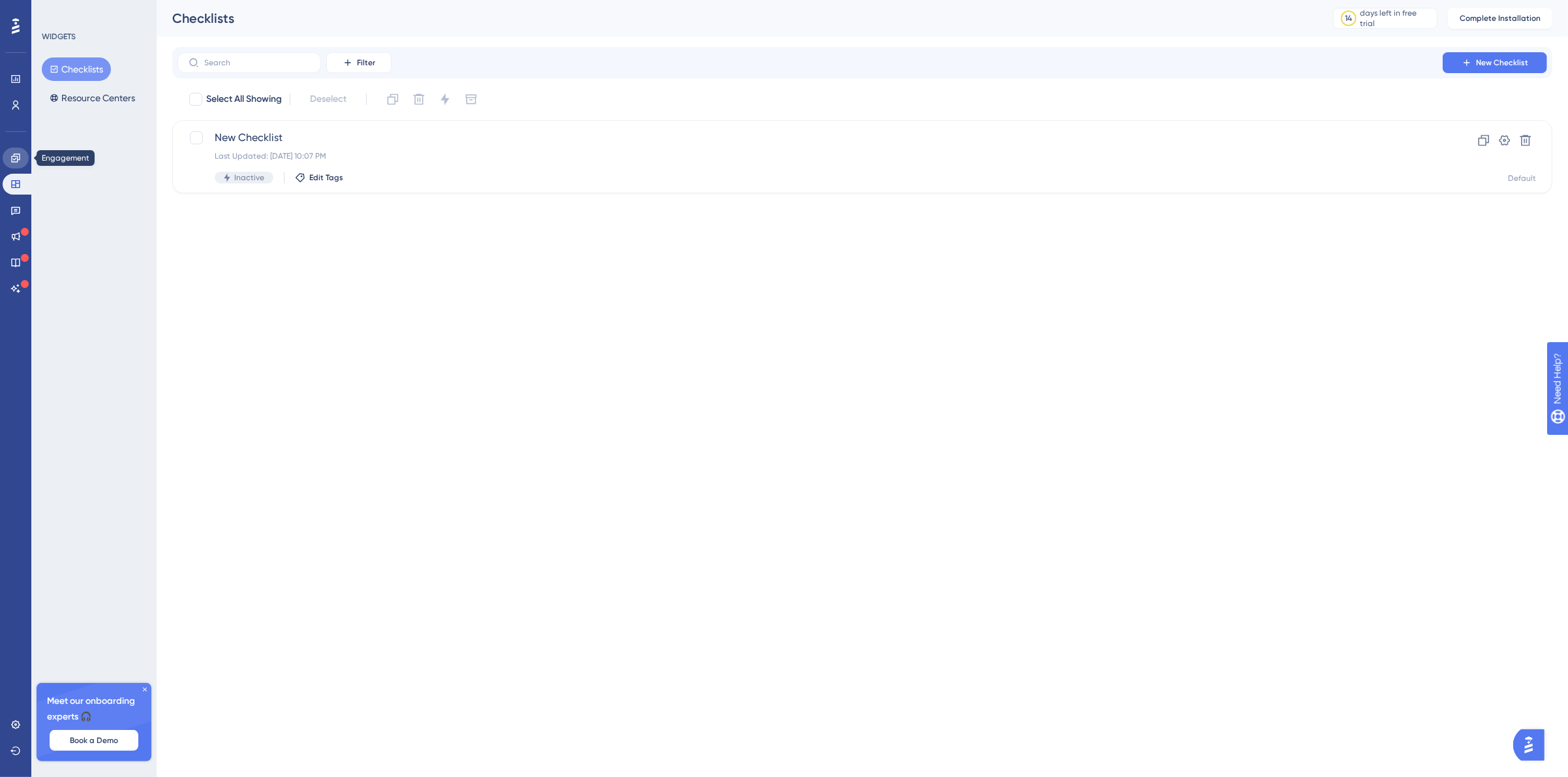
click at [17, 161] on icon at bounding box center [15, 157] width 9 height 9
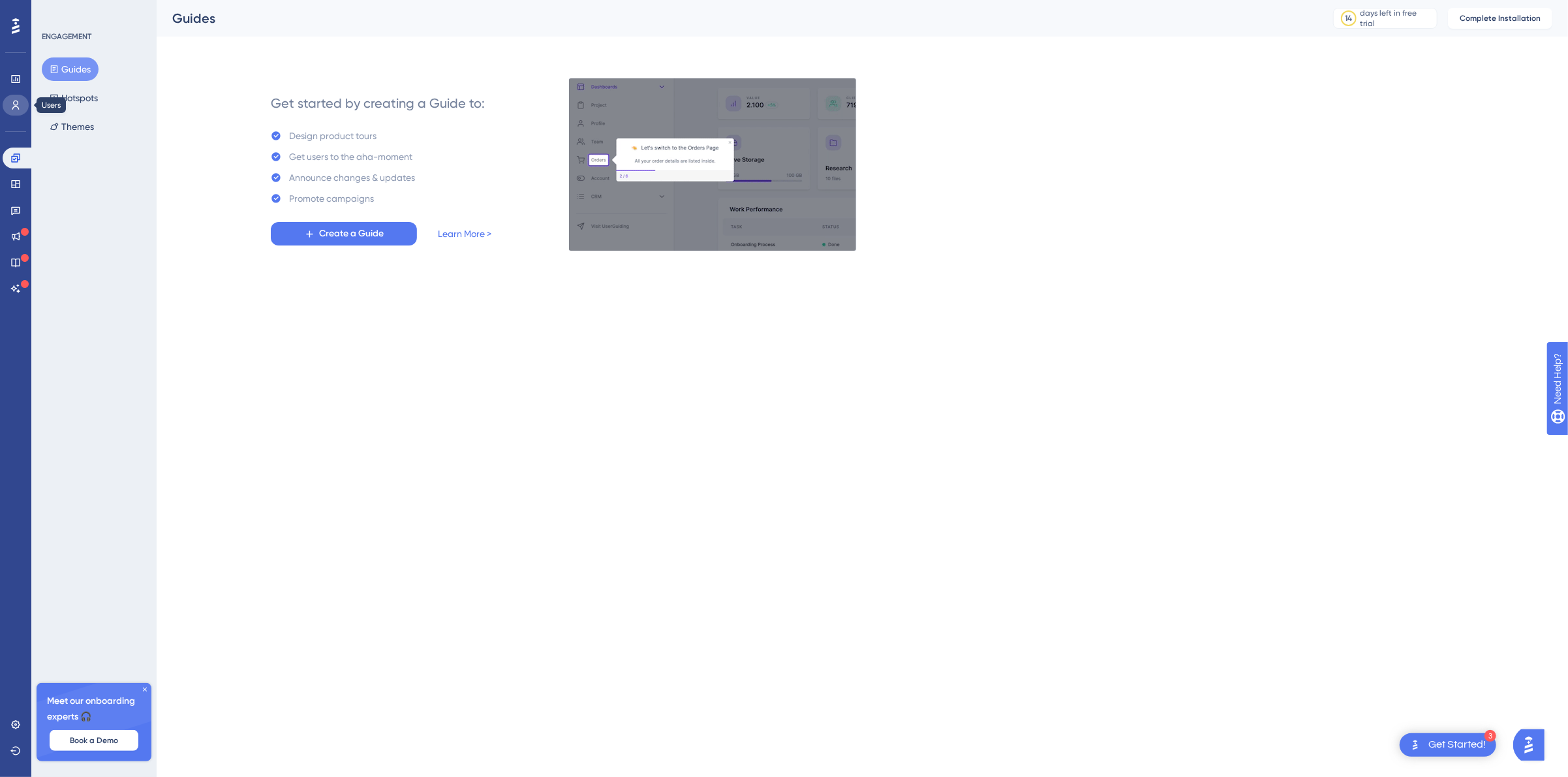
click at [23, 101] on link at bounding box center [15, 105] width 26 height 21
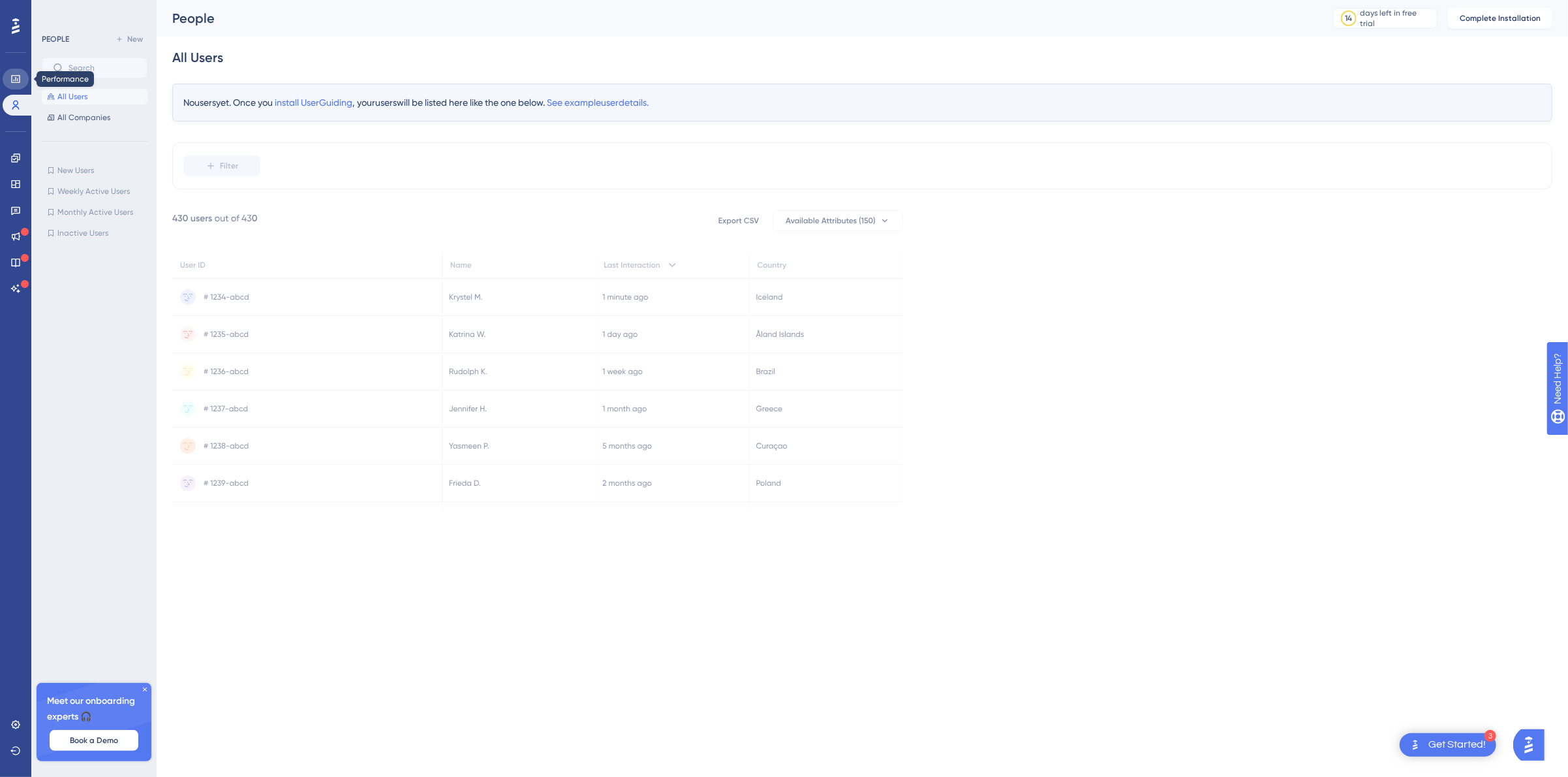
click at [15, 83] on icon at bounding box center [15, 79] width 9 height 8
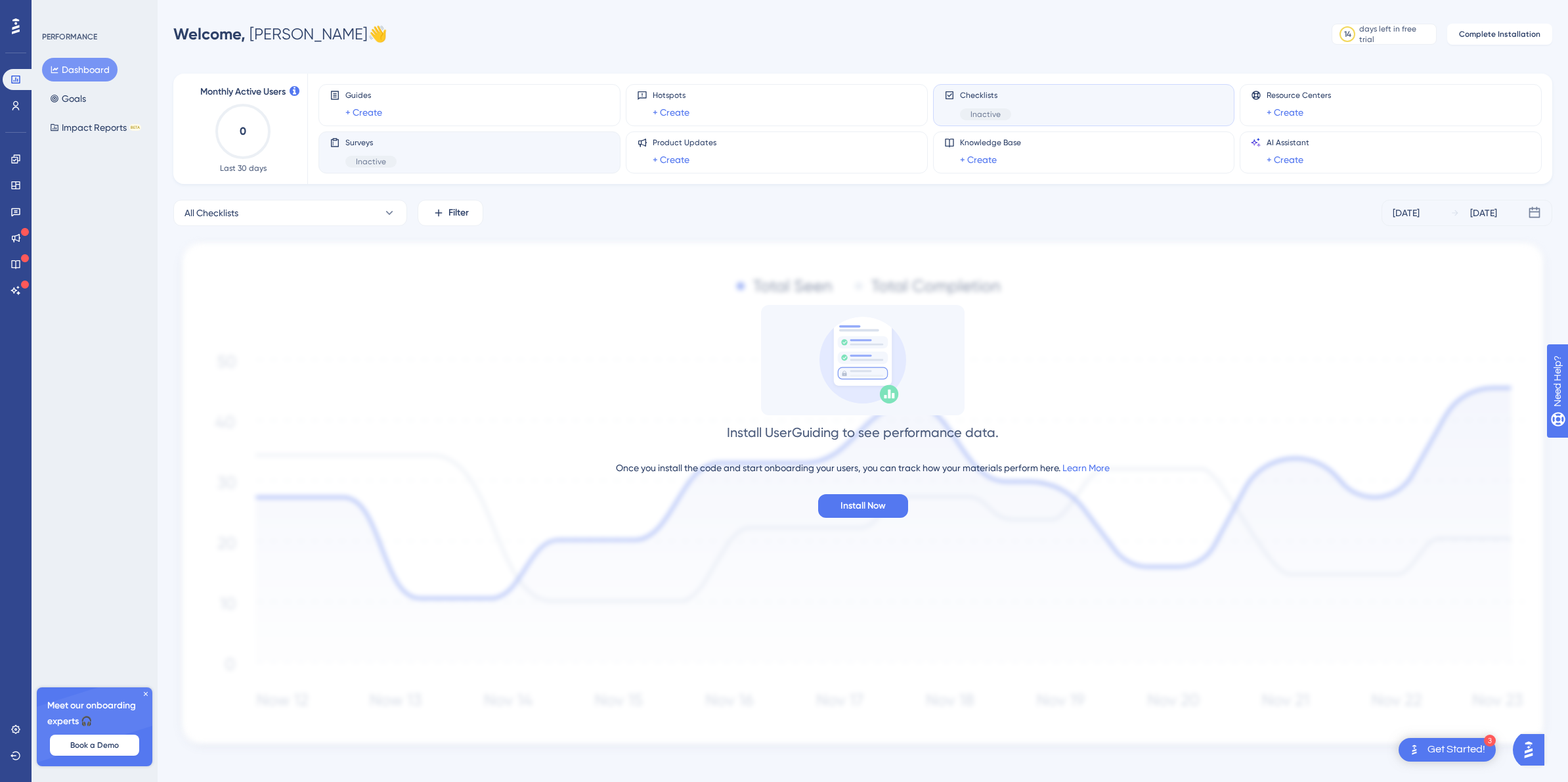
click at [510, 164] on div "Surveys Inactive" at bounding box center [469, 152] width 280 height 30
